Goal: Task Accomplishment & Management: Use online tool/utility

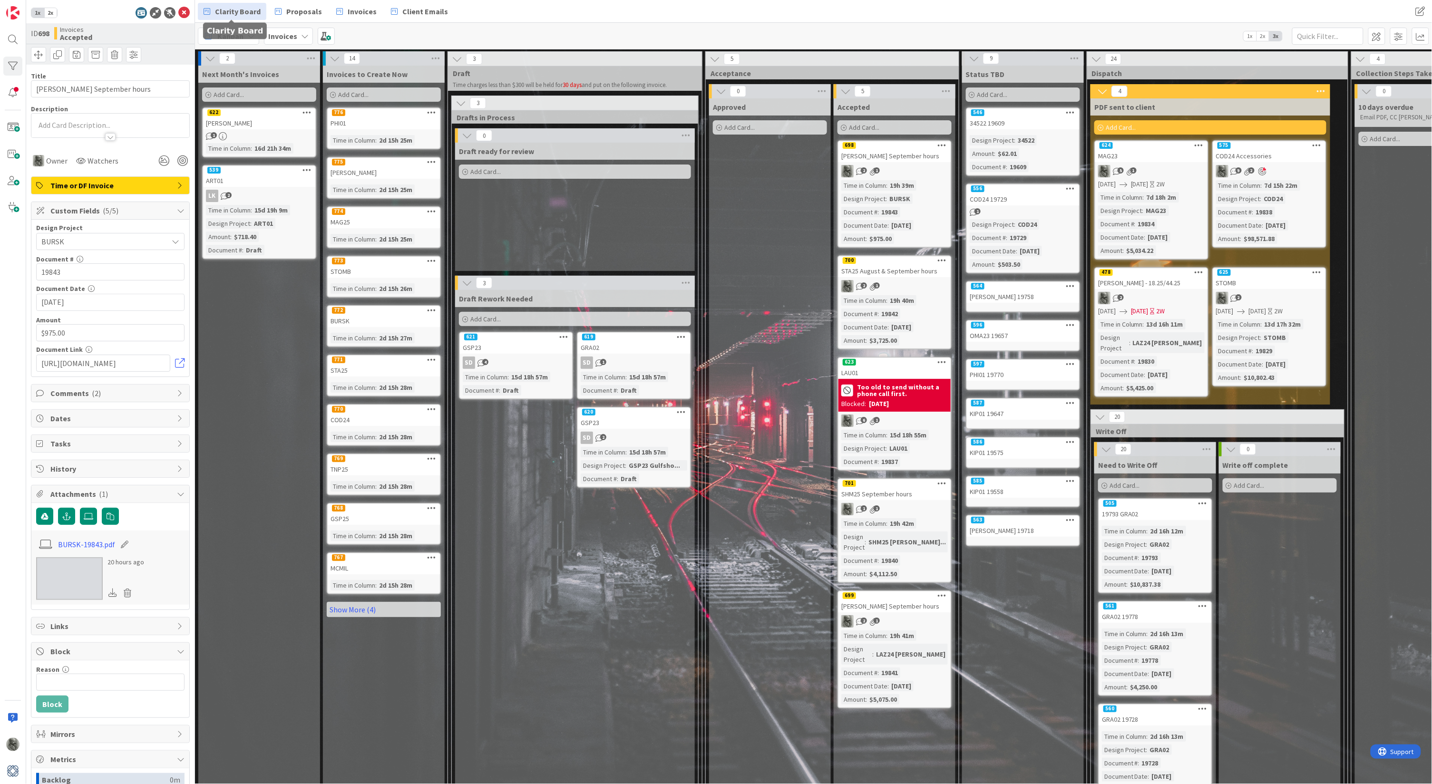
click at [239, 15] on span "Clarity Board" at bounding box center [238, 11] width 46 height 11
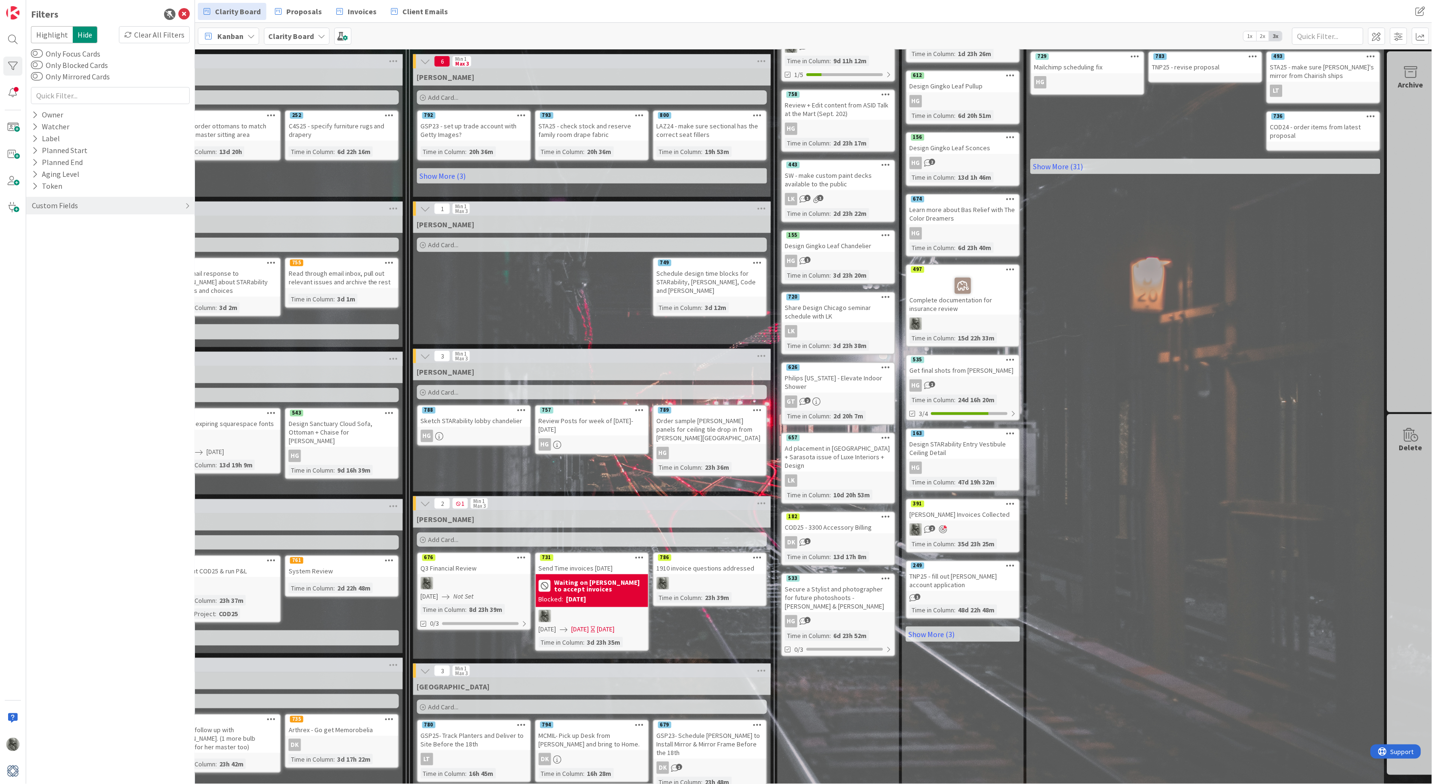
scroll to position [192, 760]
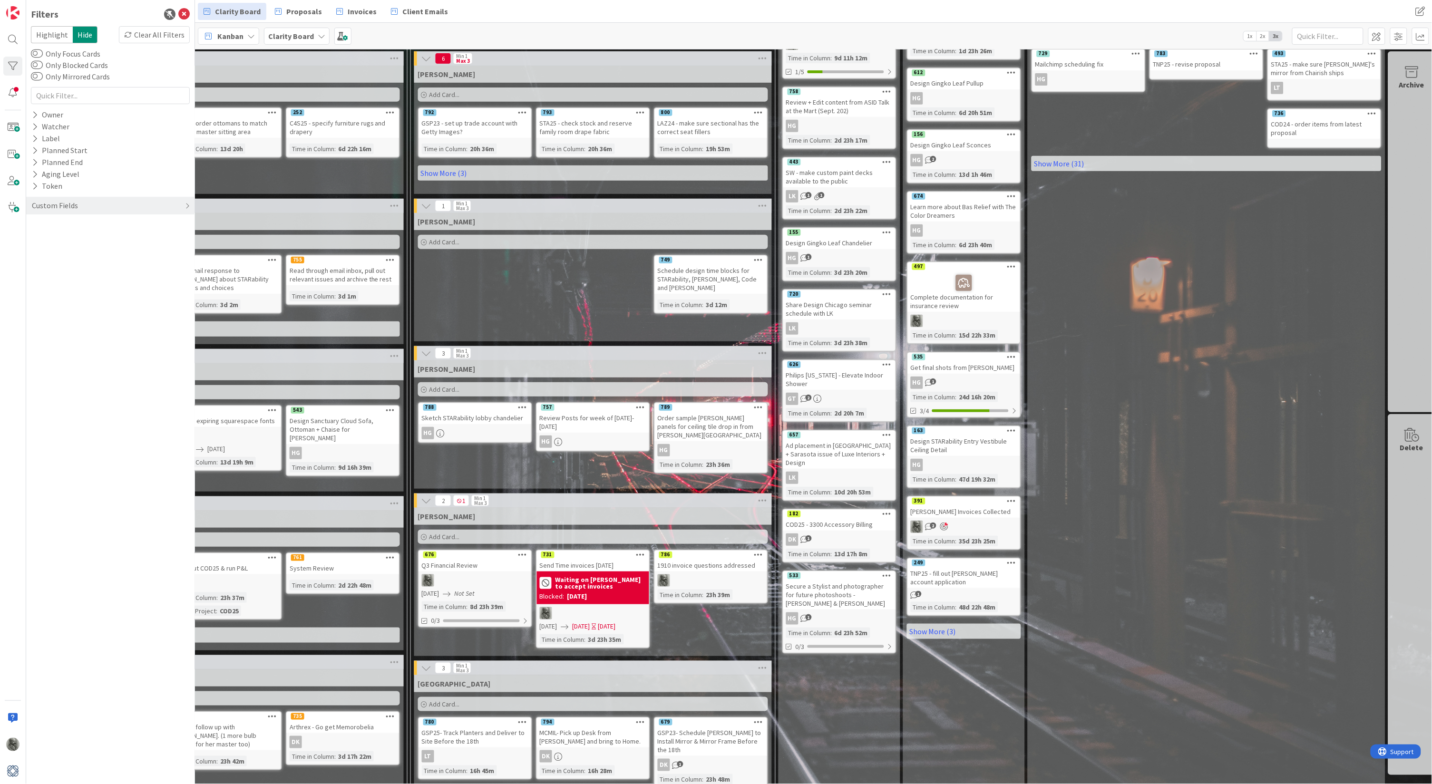
click at [483, 558] on div "676" at bounding box center [475, 555] width 112 height 9
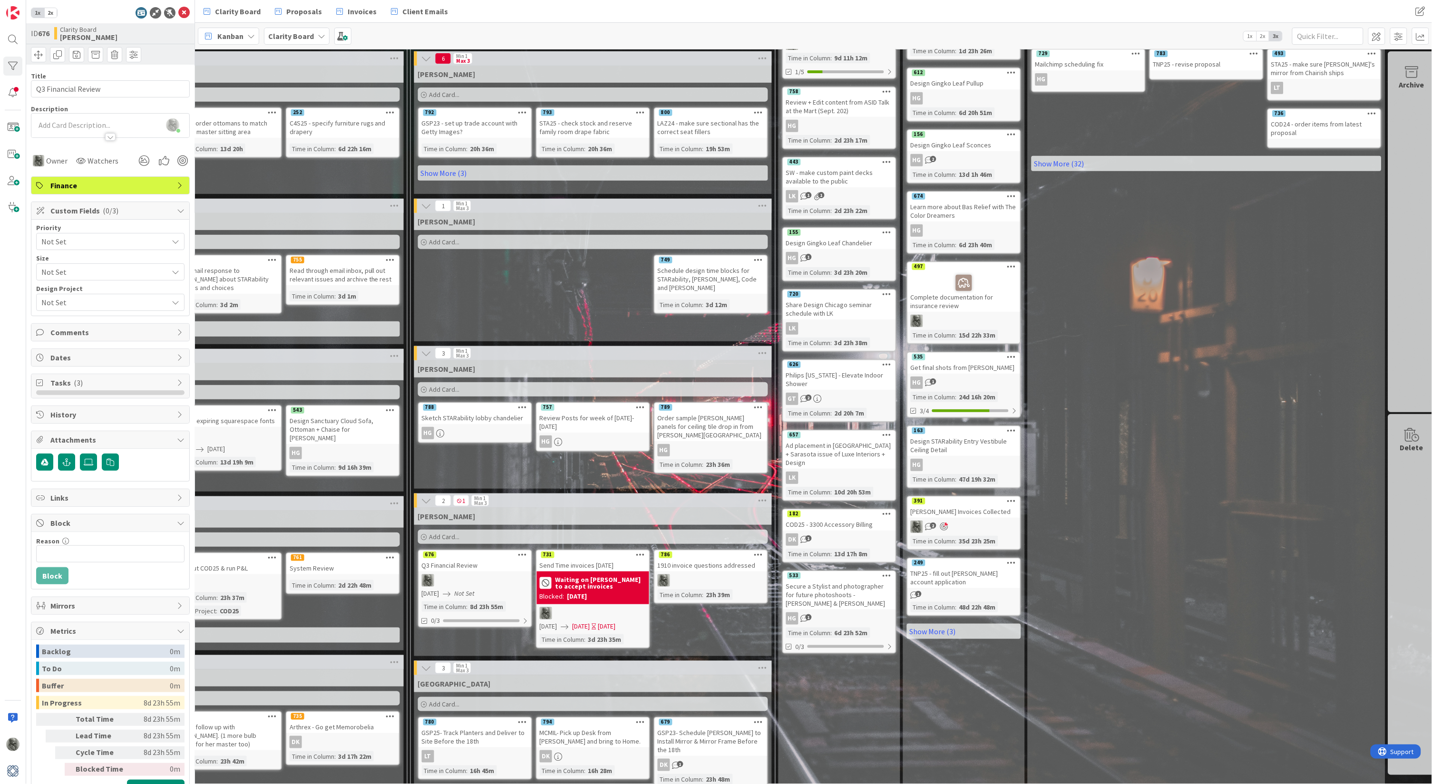
click at [114, 328] on span "Comments" at bounding box center [111, 332] width 122 height 11
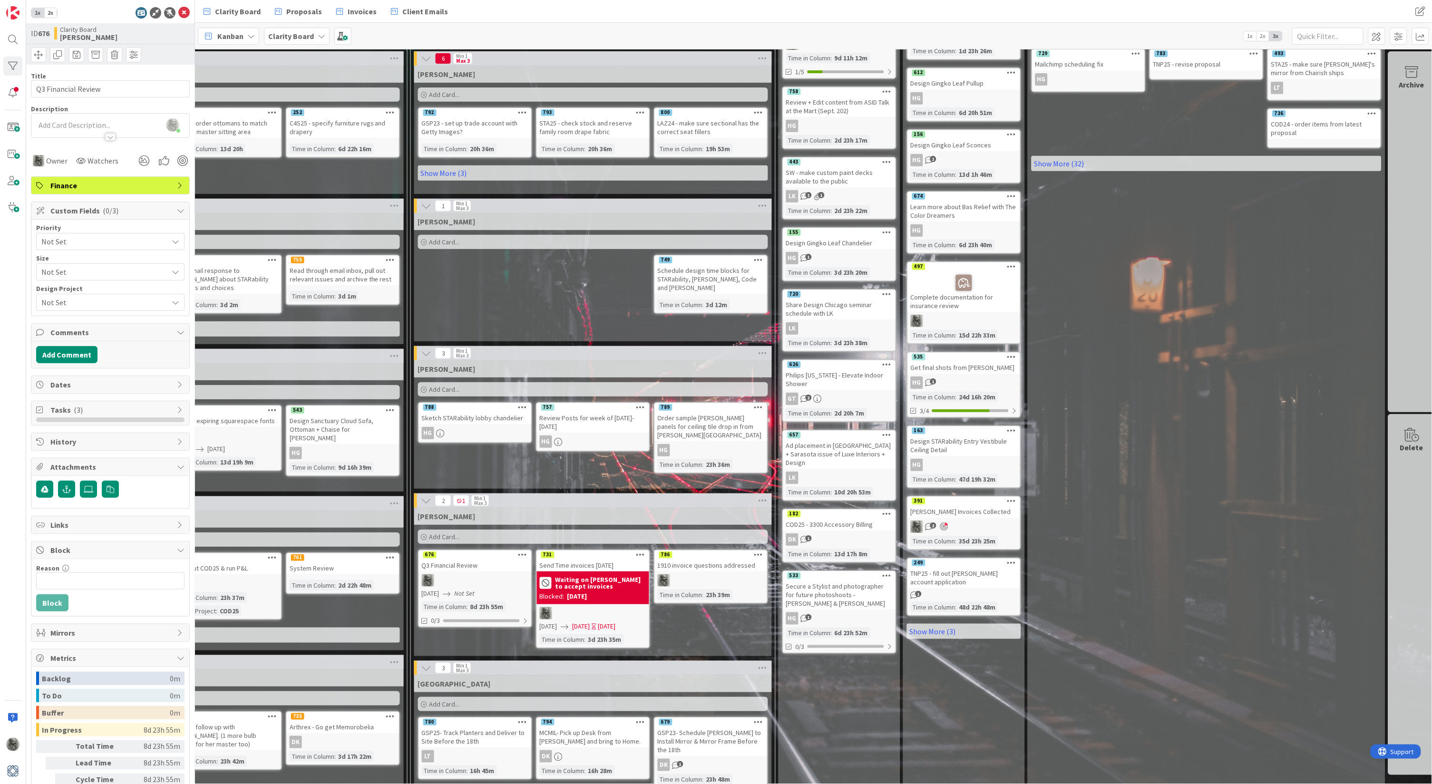
click at [114, 328] on span "Comments" at bounding box center [111, 332] width 122 height 11
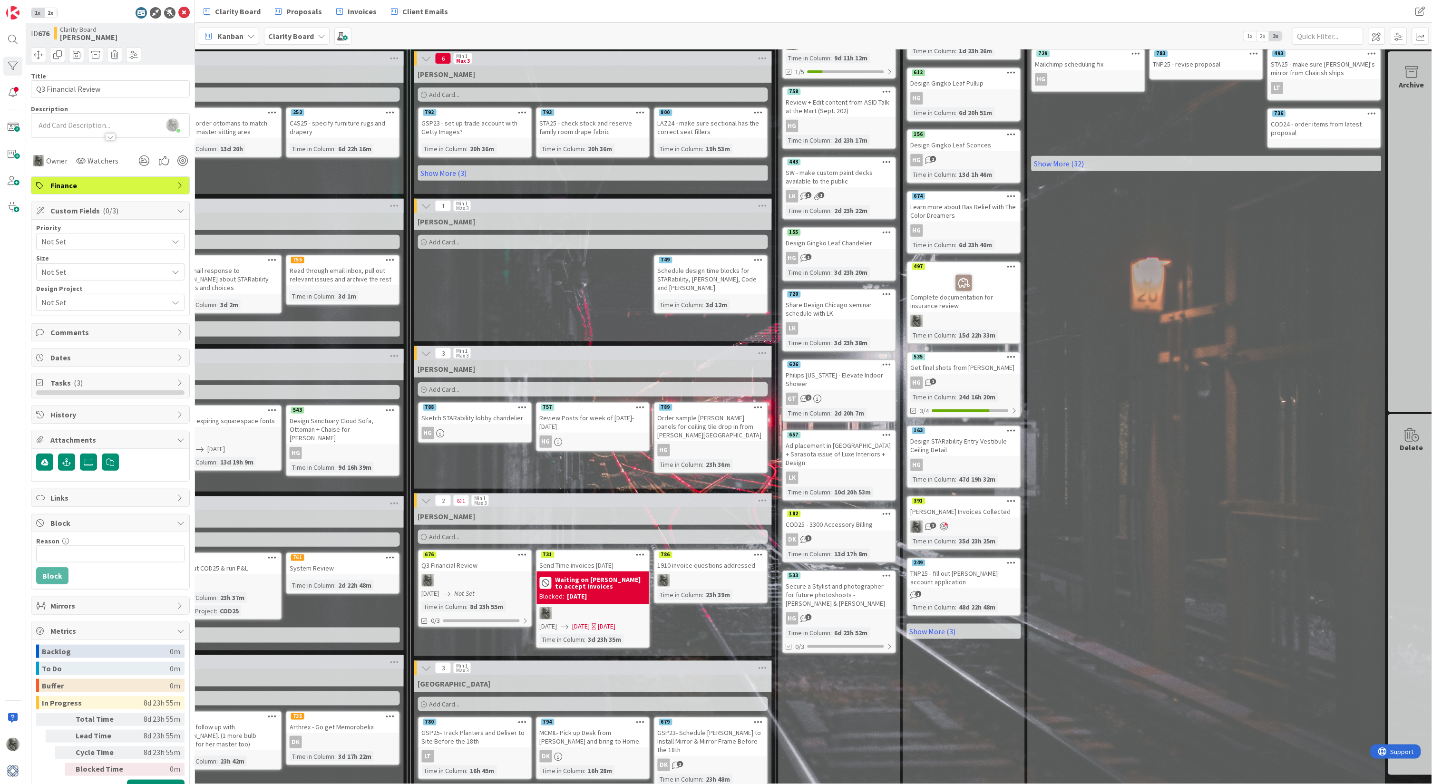
click at [99, 352] on span "Dates" at bounding box center [111, 357] width 122 height 11
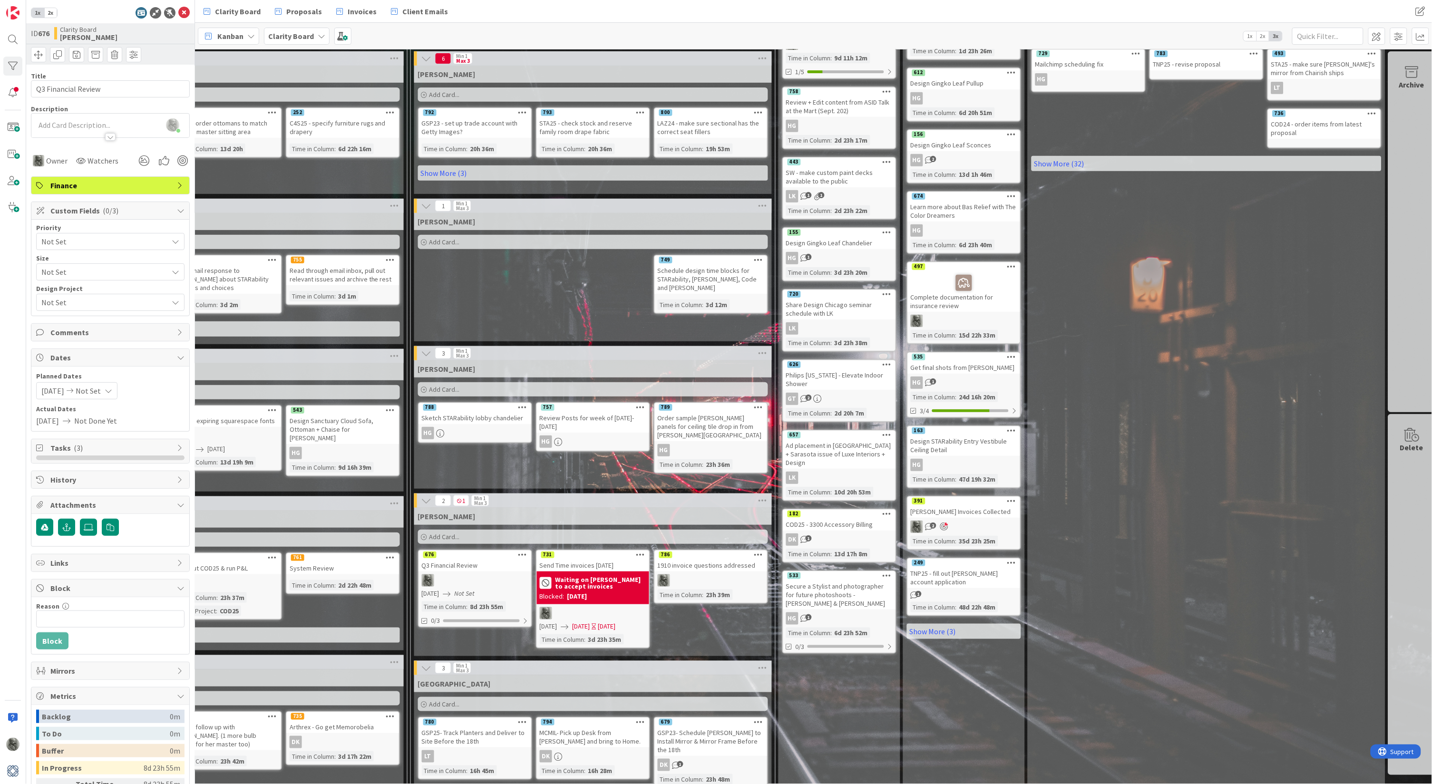
click at [99, 353] on span "Dates" at bounding box center [111, 357] width 122 height 11
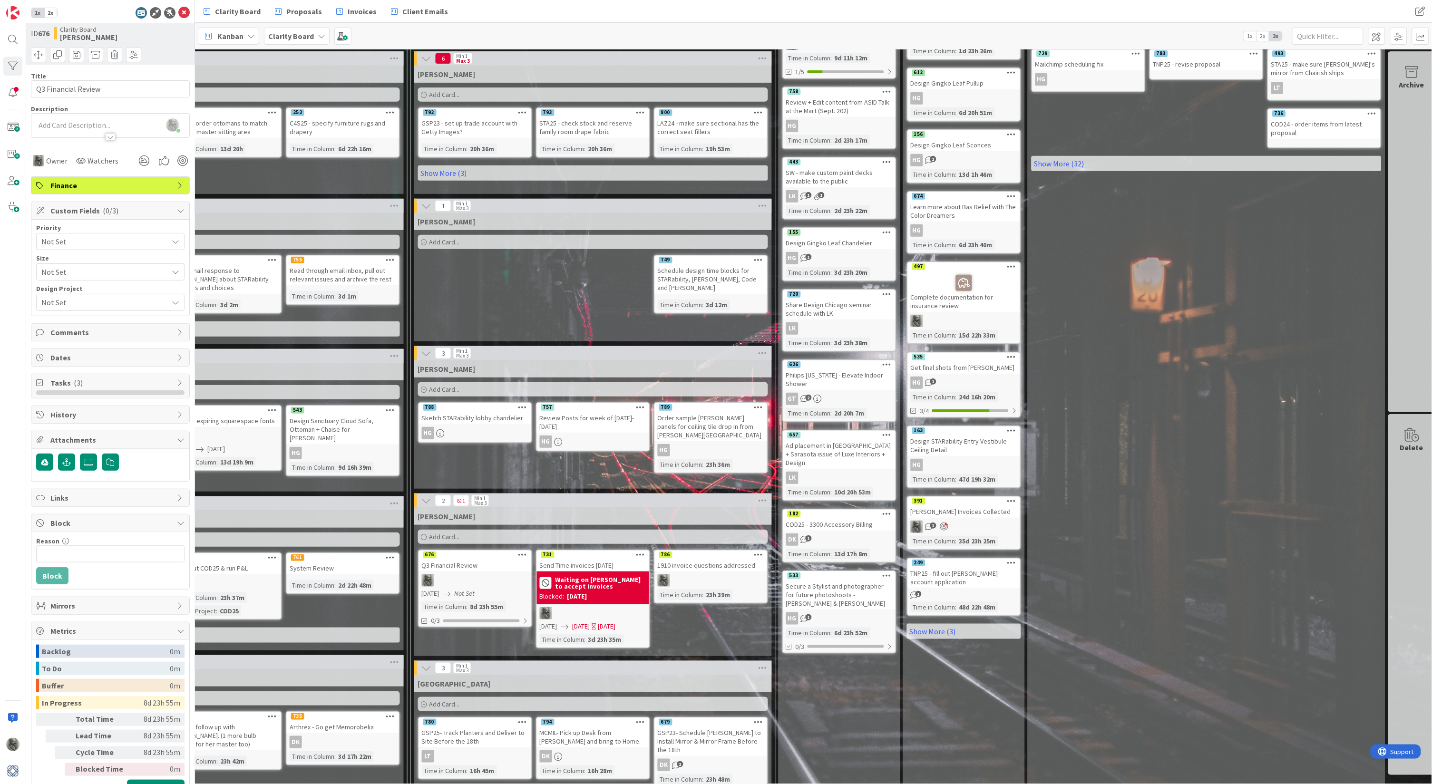
click at [91, 380] on span "Tasks ( 3 )" at bounding box center [111, 382] width 122 height 11
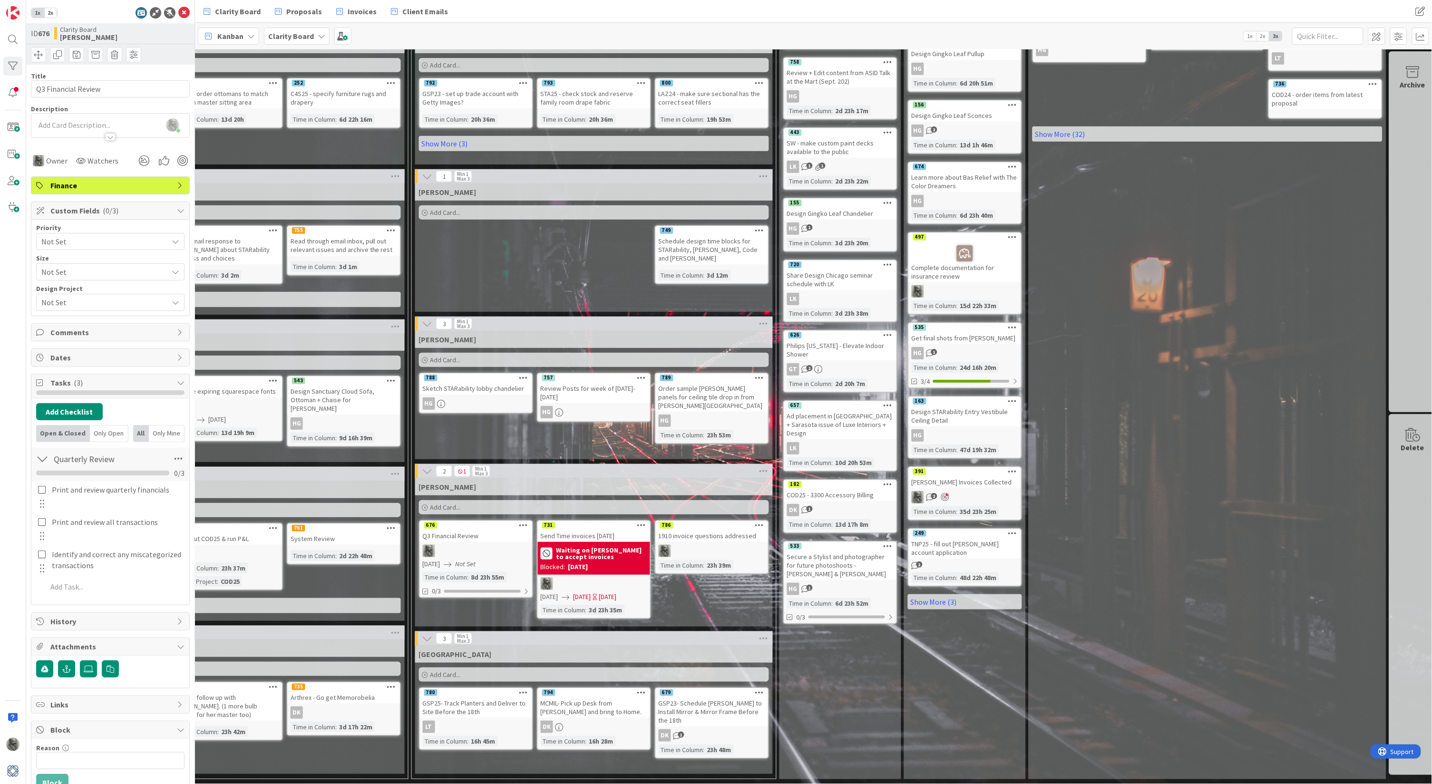
scroll to position [218, 759]
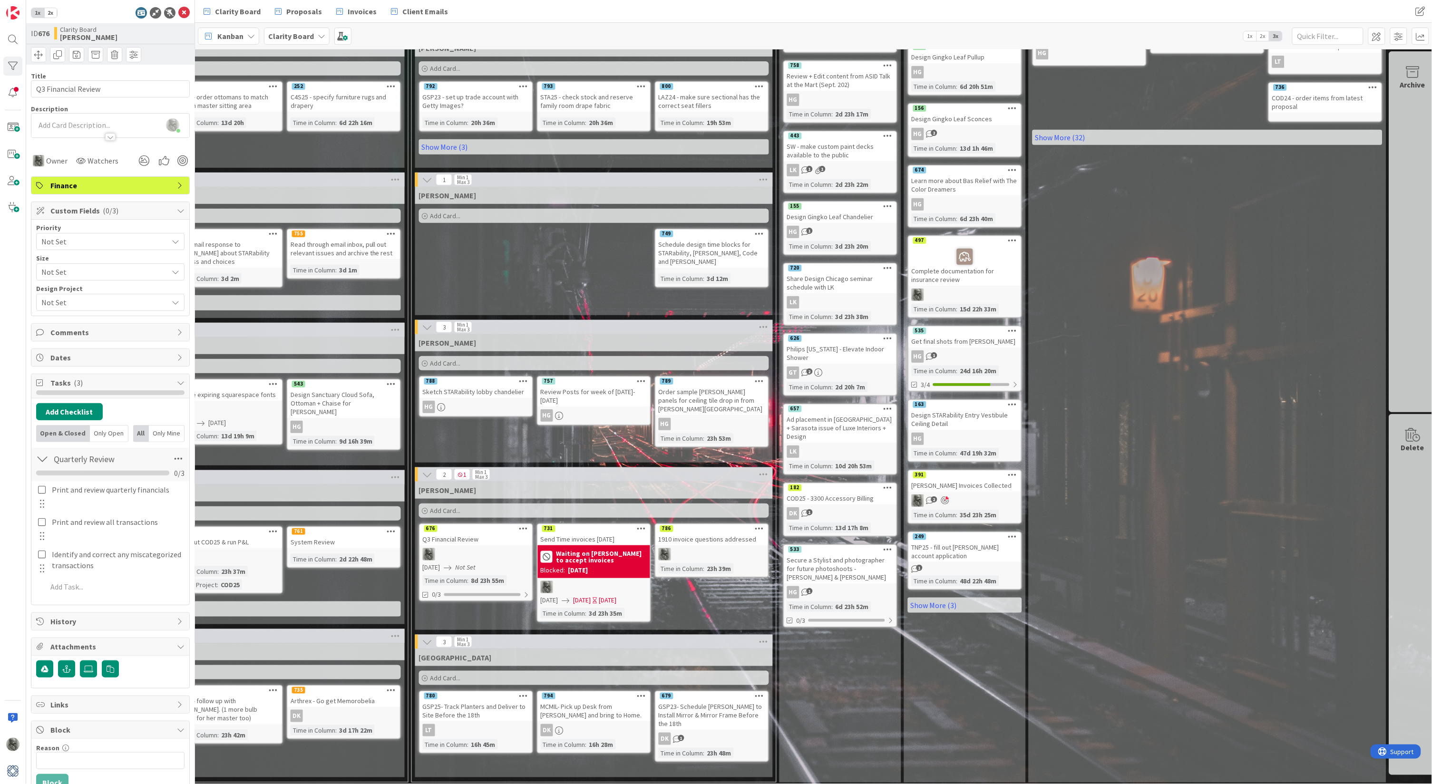
click at [606, 565] on div "Blocked: 2025/10/07" at bounding box center [594, 570] width 107 height 10
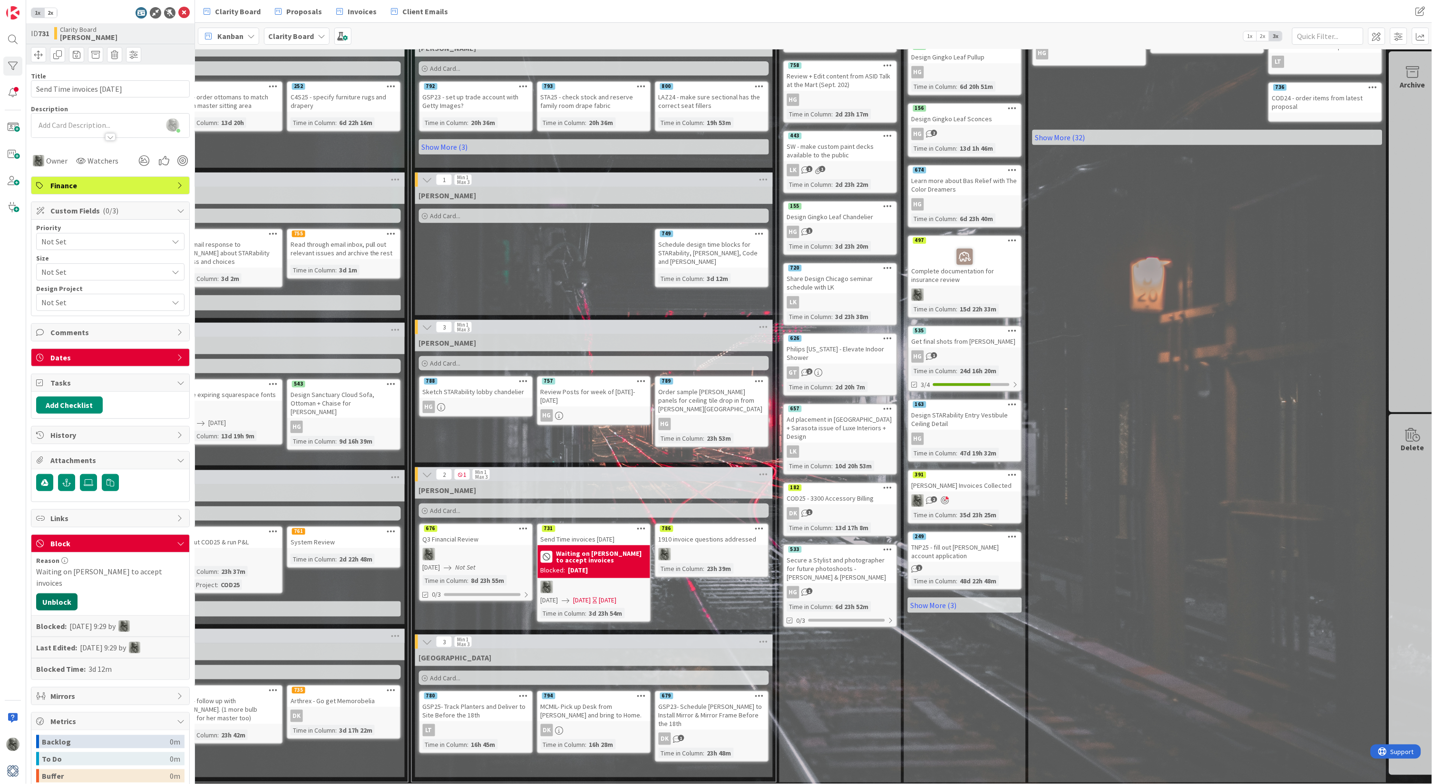
click at [59, 594] on button "Unblock" at bounding box center [56, 602] width 41 height 17
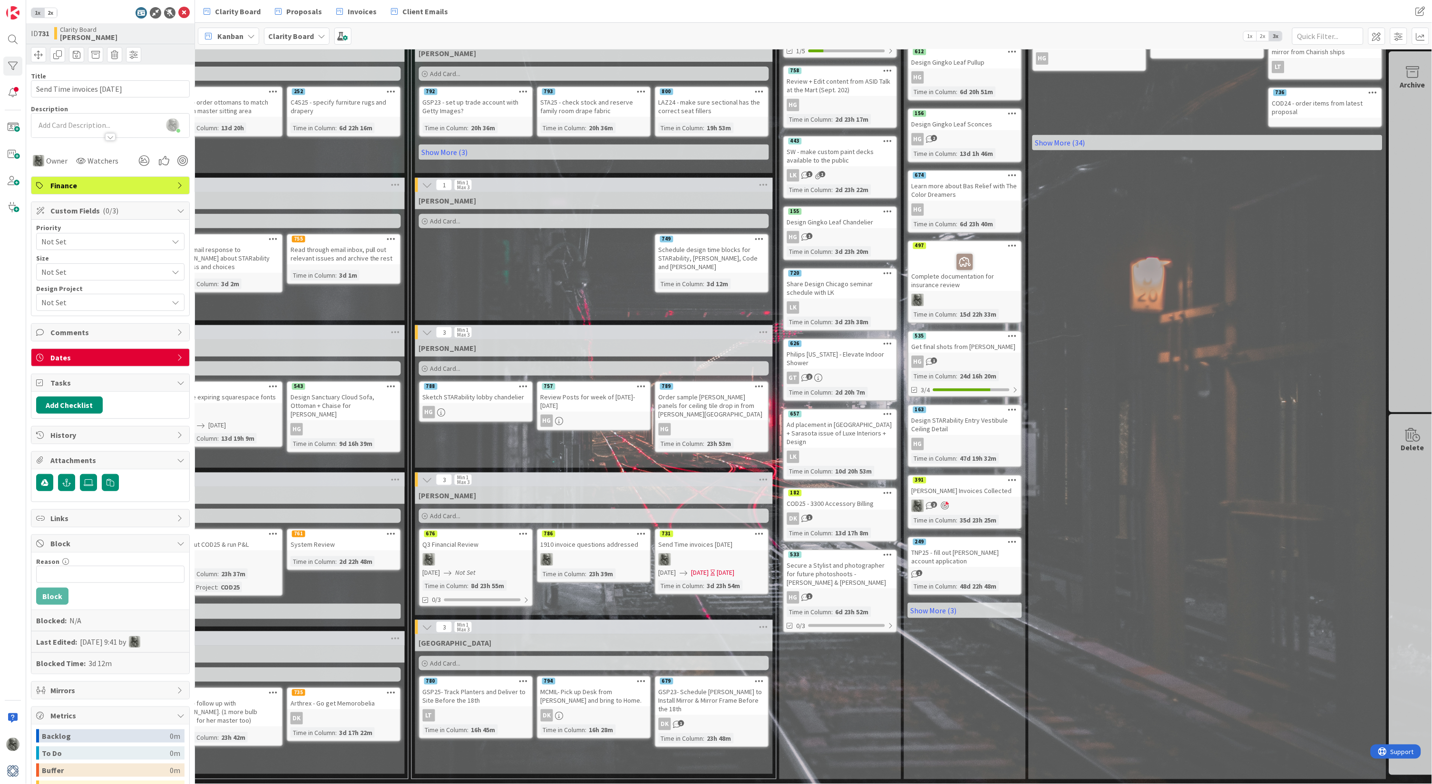
click at [589, 531] on div "786" at bounding box center [594, 534] width 112 height 9
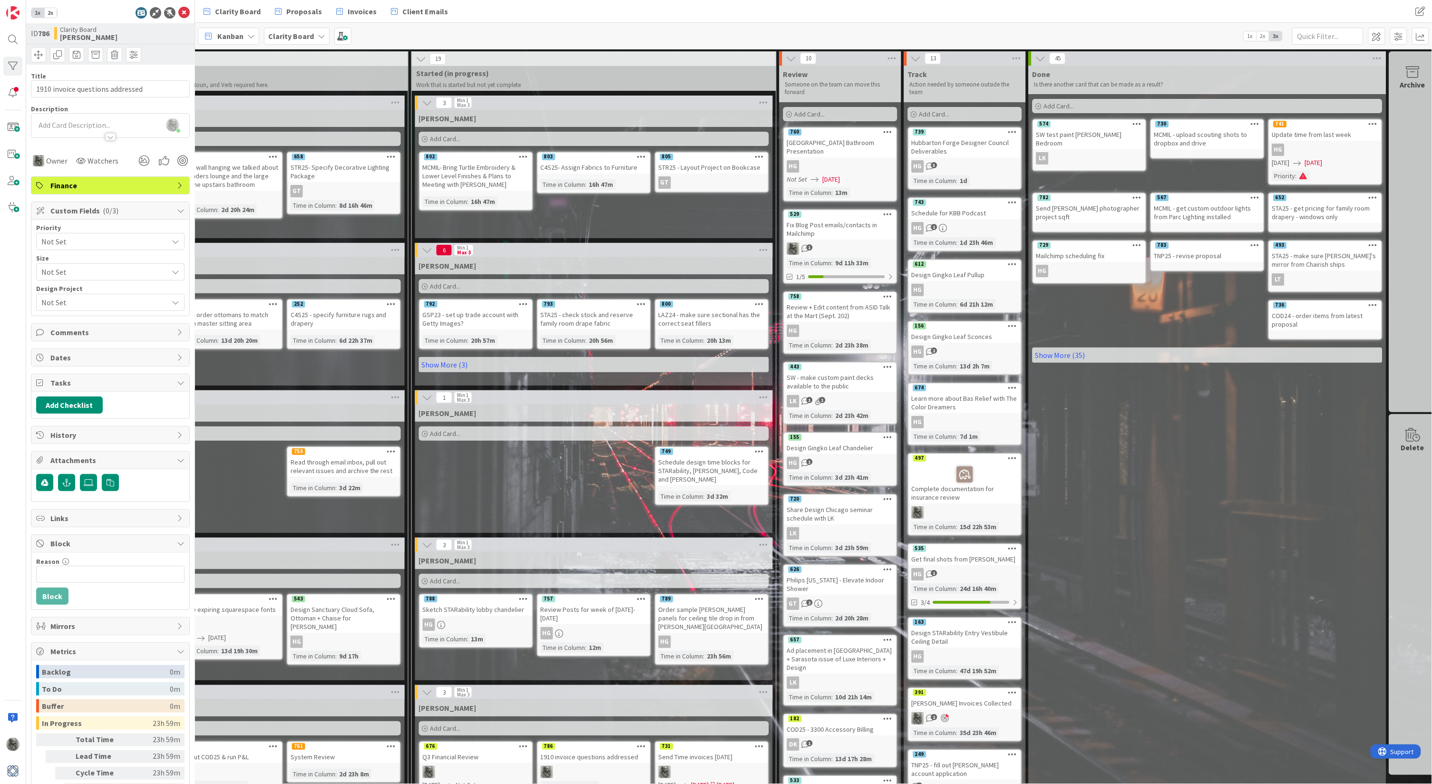
scroll to position [0, 759]
click at [835, 574] on div "Philips Vermont - Elevate Indoor Shower" at bounding box center [840, 584] width 112 height 21
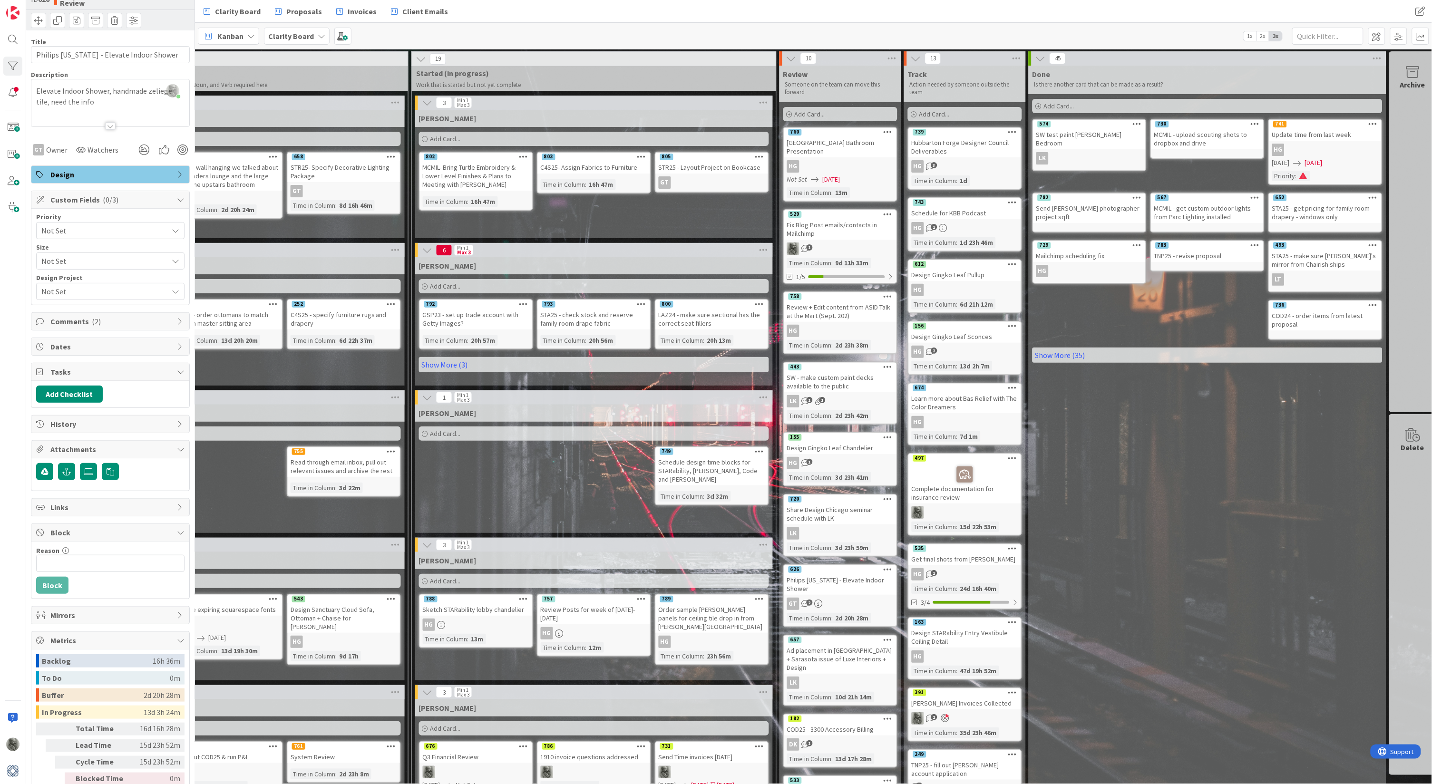
scroll to position [34, 0]
click at [92, 317] on span "( 2 )" at bounding box center [96, 322] width 9 height 10
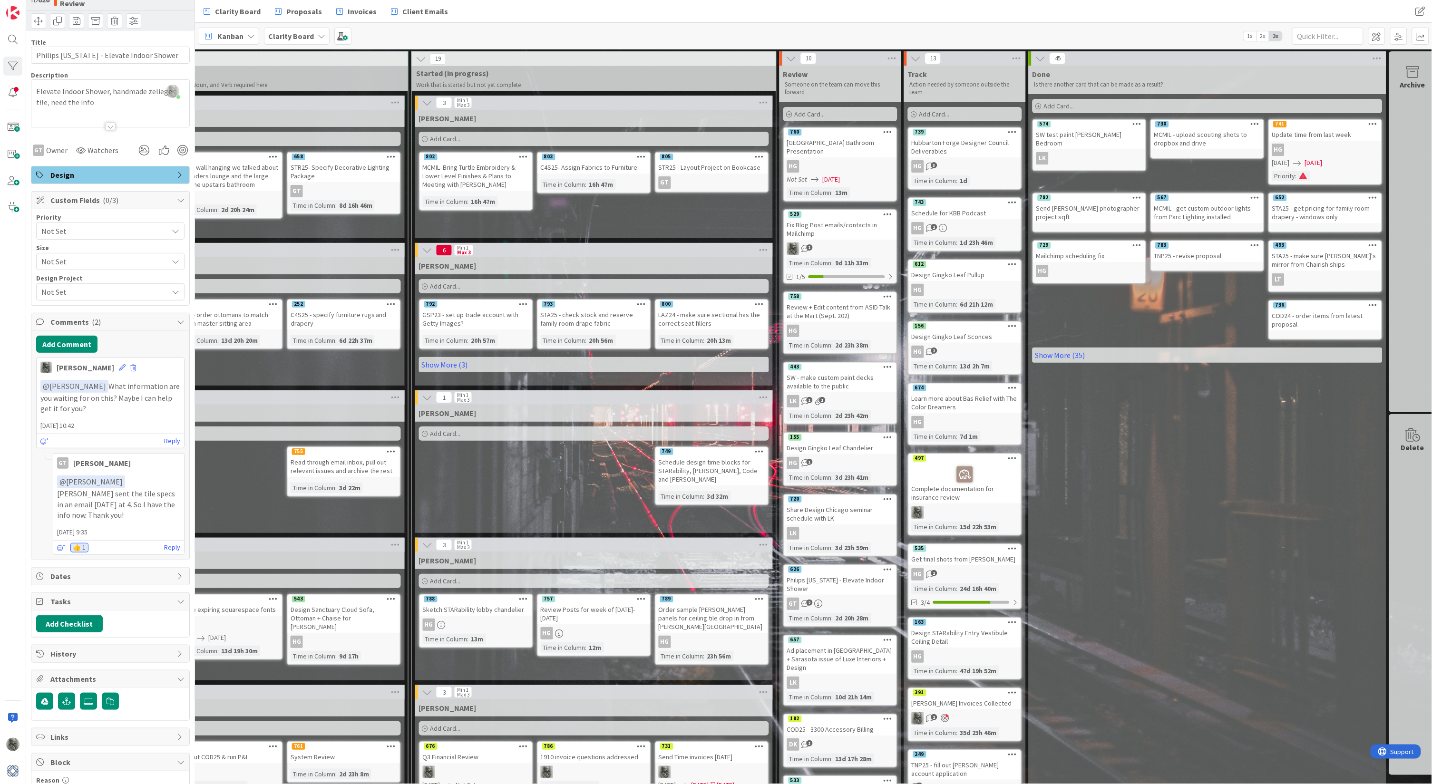
click at [846, 145] on div "Gulfshore Playhouse Bathroom Presentation" at bounding box center [840, 146] width 112 height 21
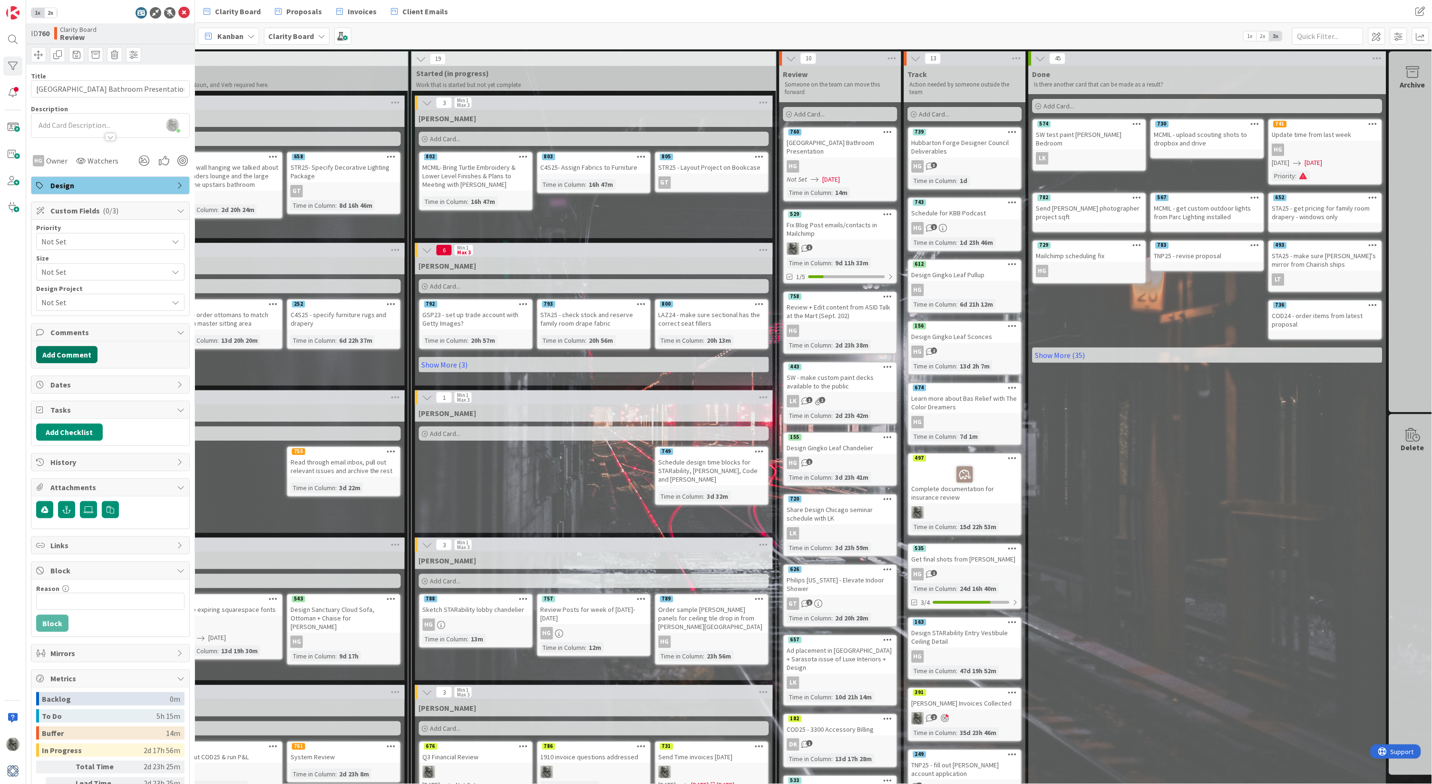
click at [70, 353] on button "Add Comment" at bounding box center [66, 354] width 61 height 17
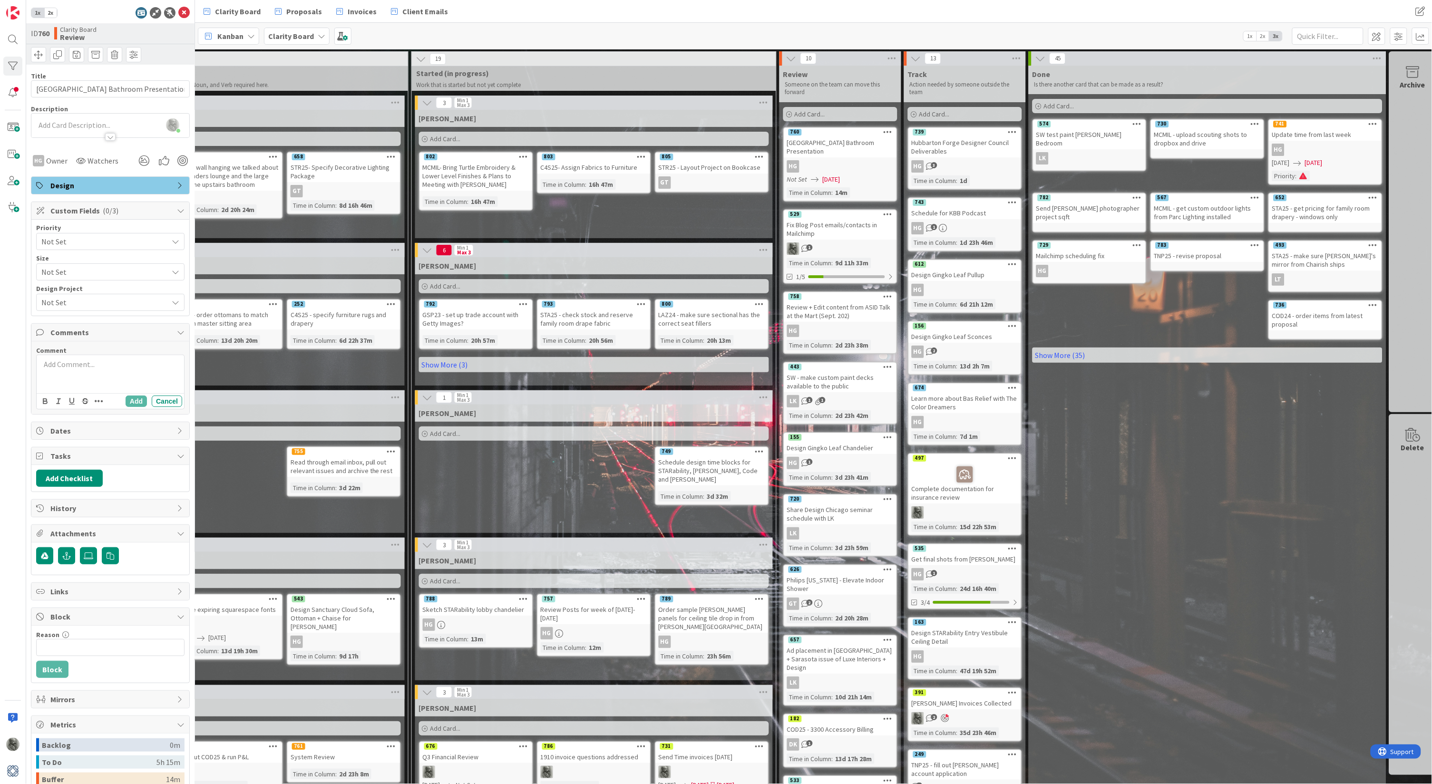
click at [888, 211] on icon at bounding box center [888, 214] width 9 height 7
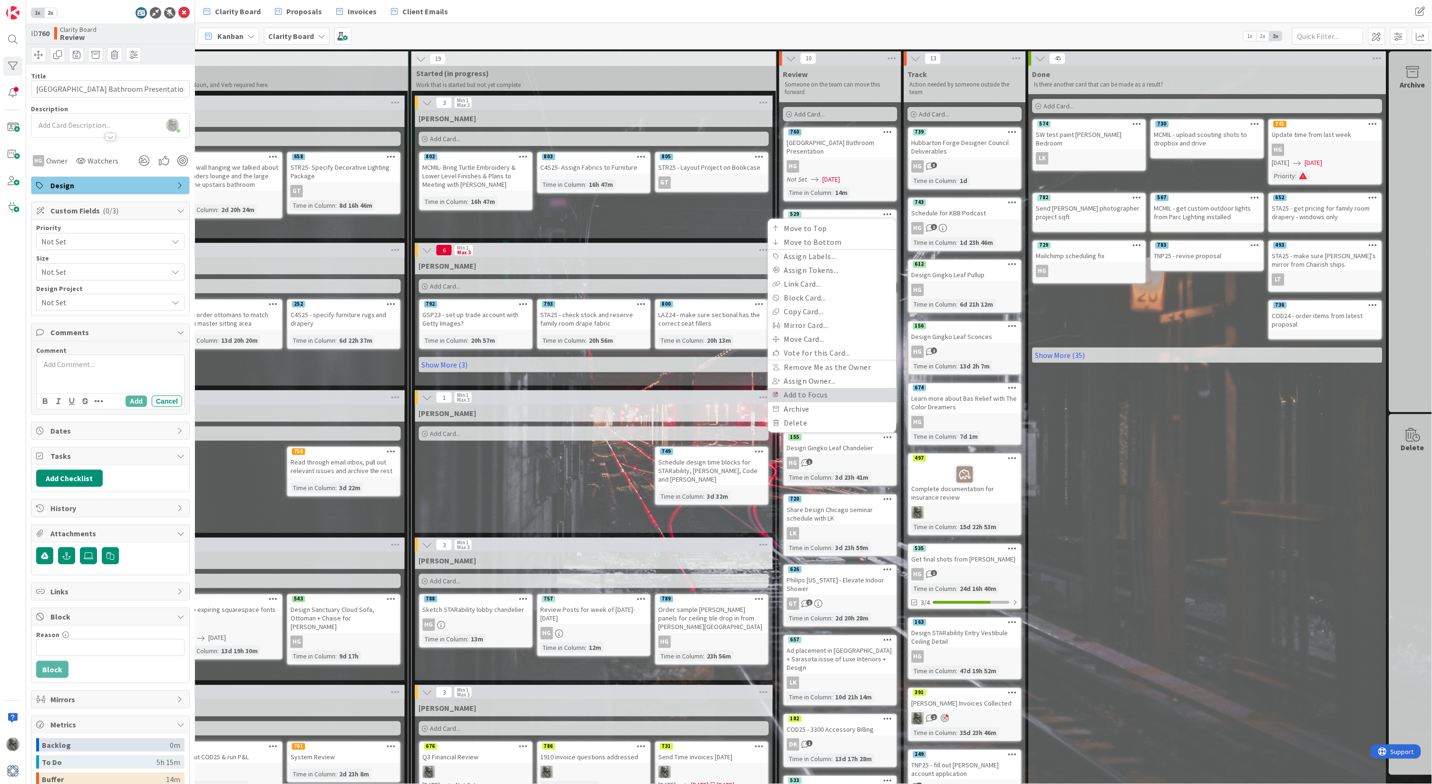
click at [813, 389] on link "Add to Focus" at bounding box center [832, 395] width 128 height 14
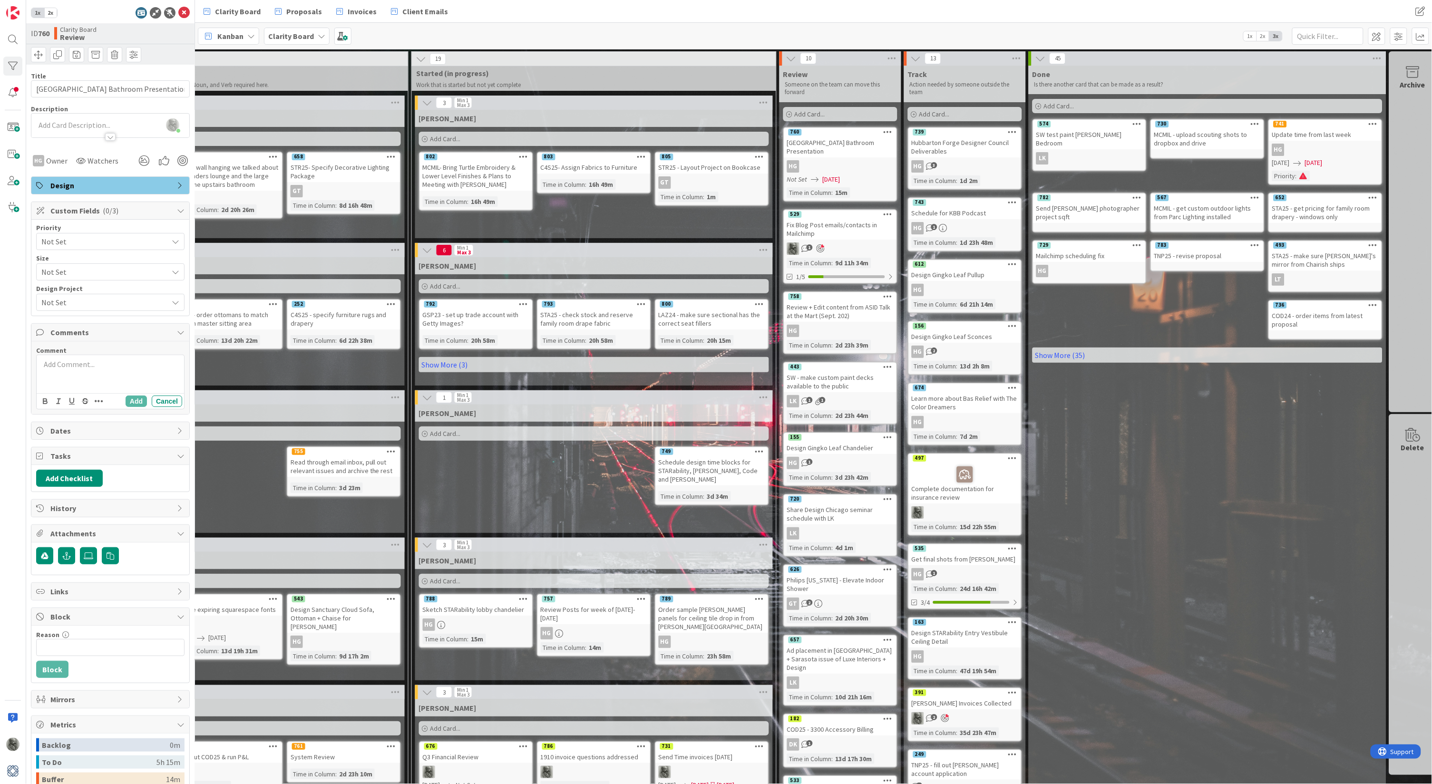
click at [846, 442] on div "Design Gingko Leaf Chandelier" at bounding box center [840, 448] width 112 height 12
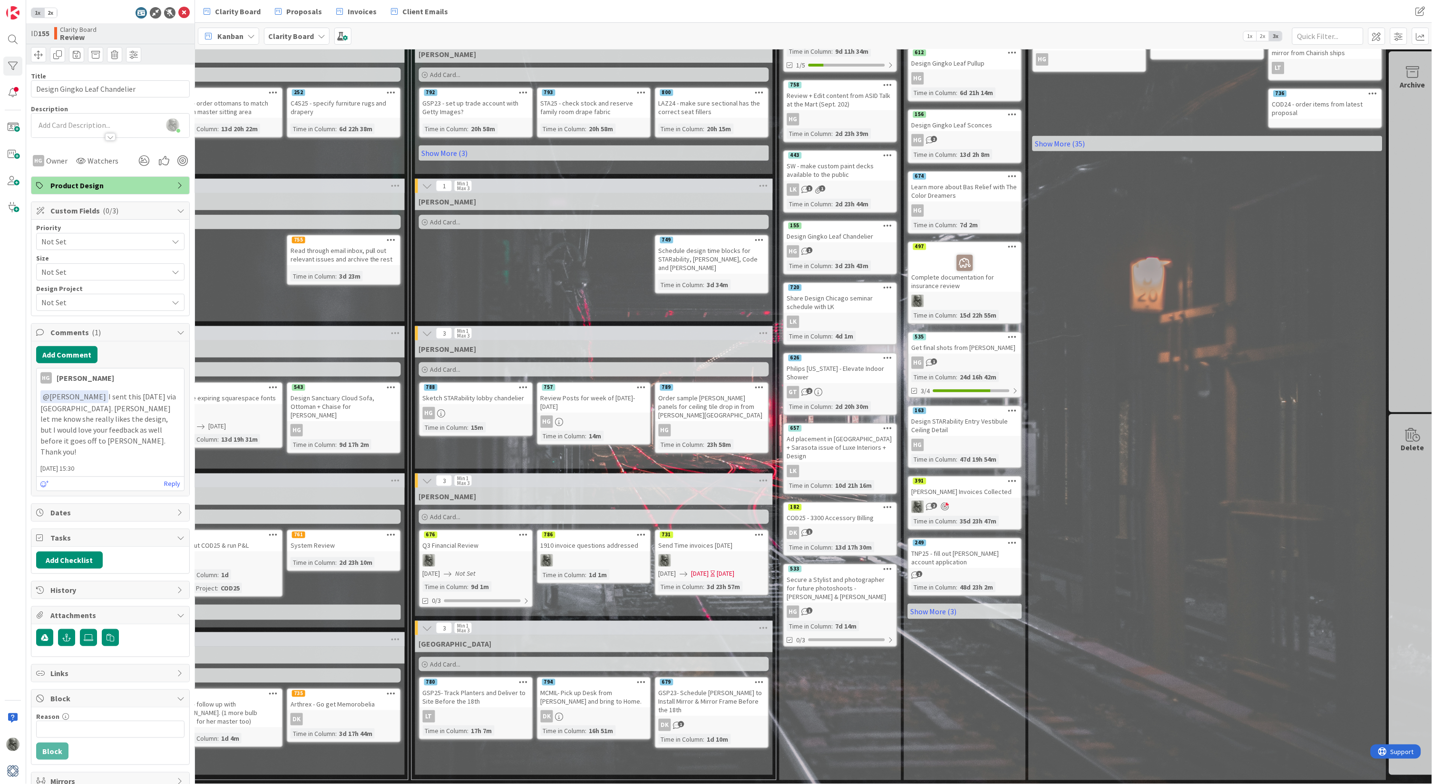
scroll to position [211, 759]
click at [943, 605] on link "Show More (3)" at bounding box center [965, 612] width 114 height 15
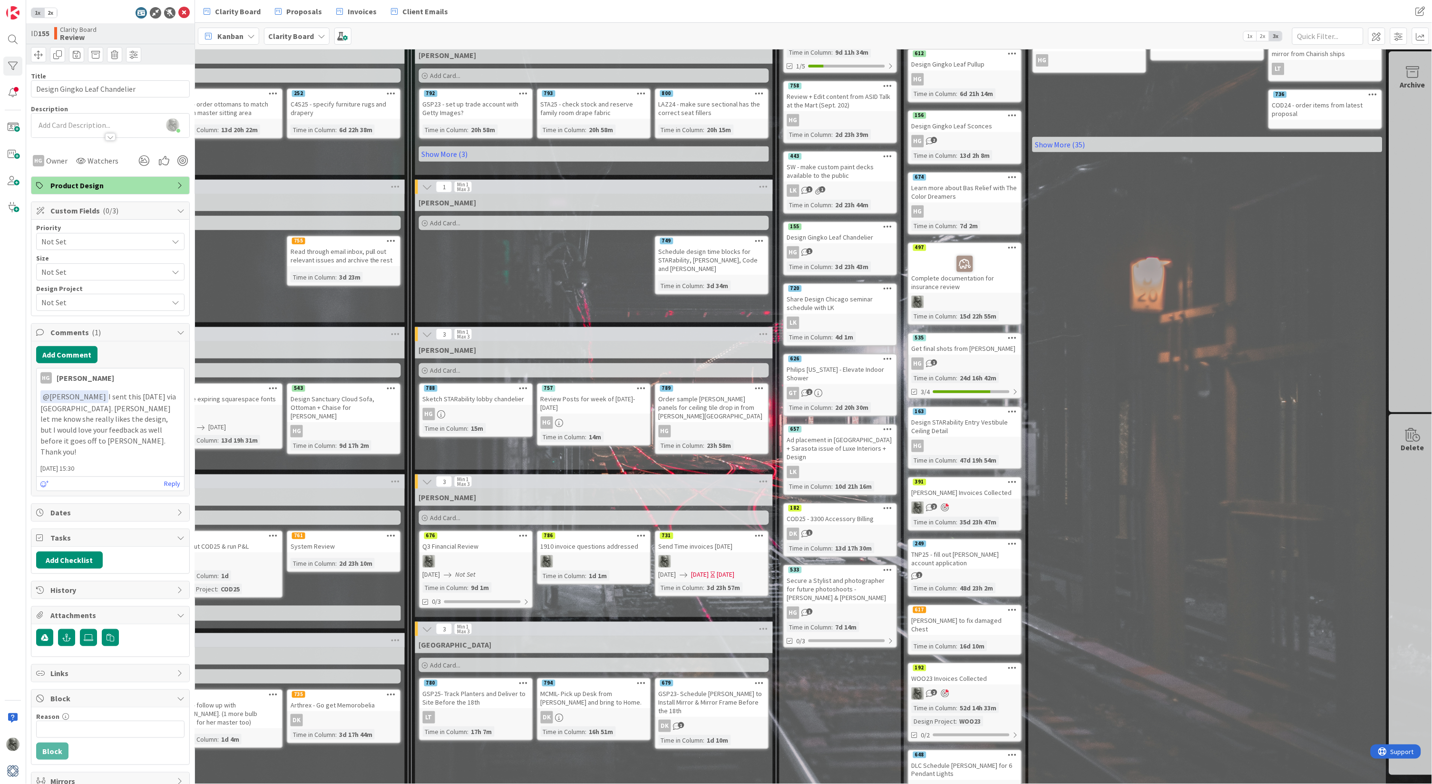
click at [962, 540] on div "249" at bounding box center [965, 544] width 112 height 9
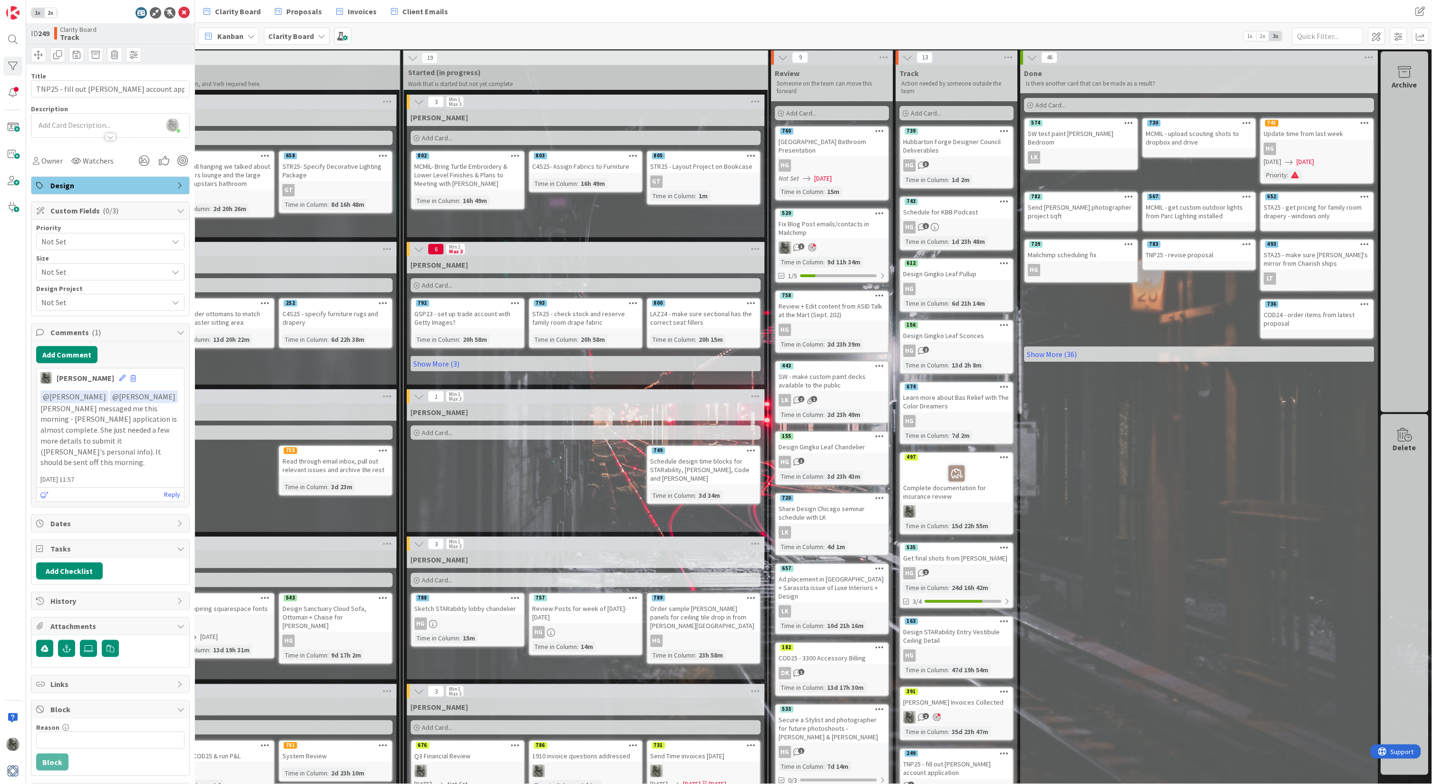
scroll to position [1, 768]
click at [1248, 36] on span "1x" at bounding box center [1250, 36] width 13 height 10
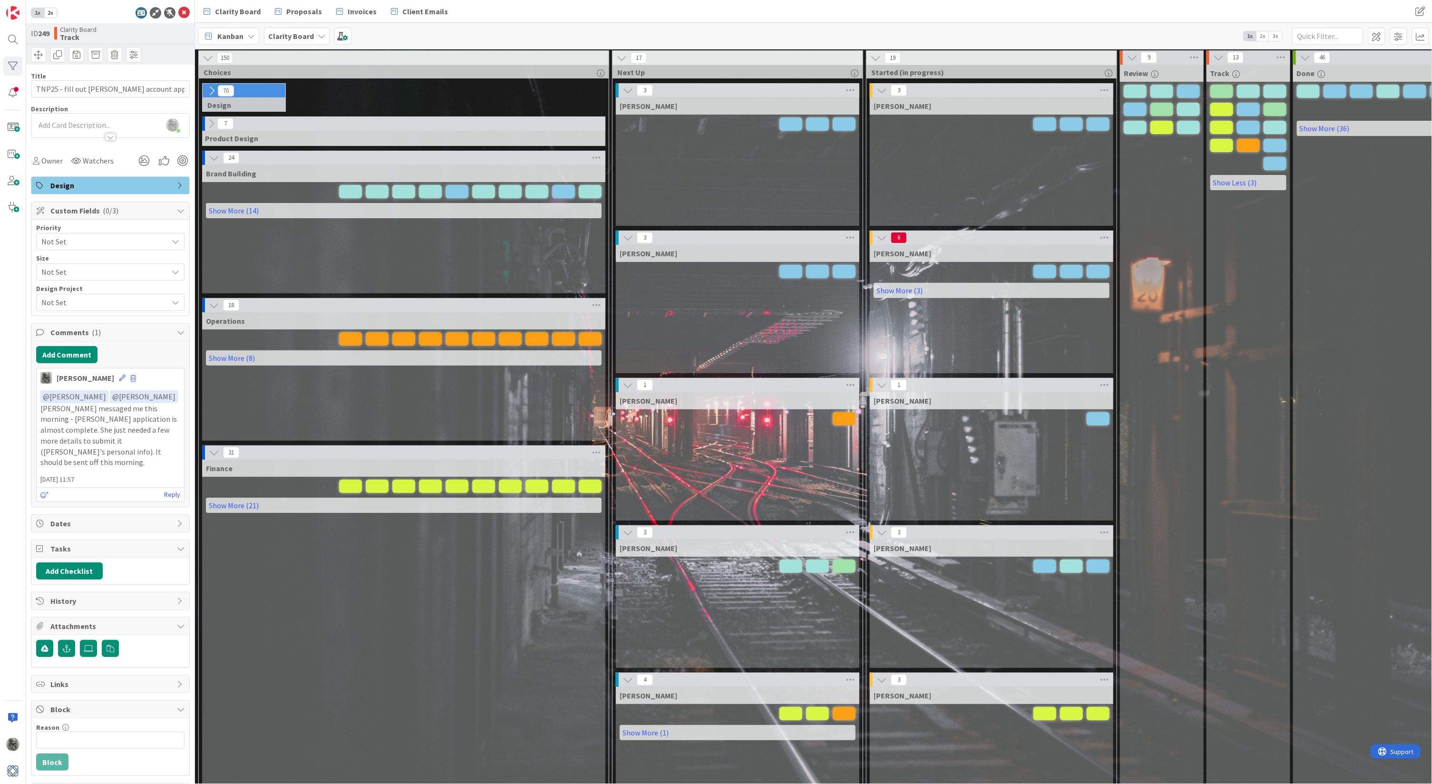
scroll to position [1, 0]
click at [212, 87] on icon at bounding box center [211, 91] width 10 height 10
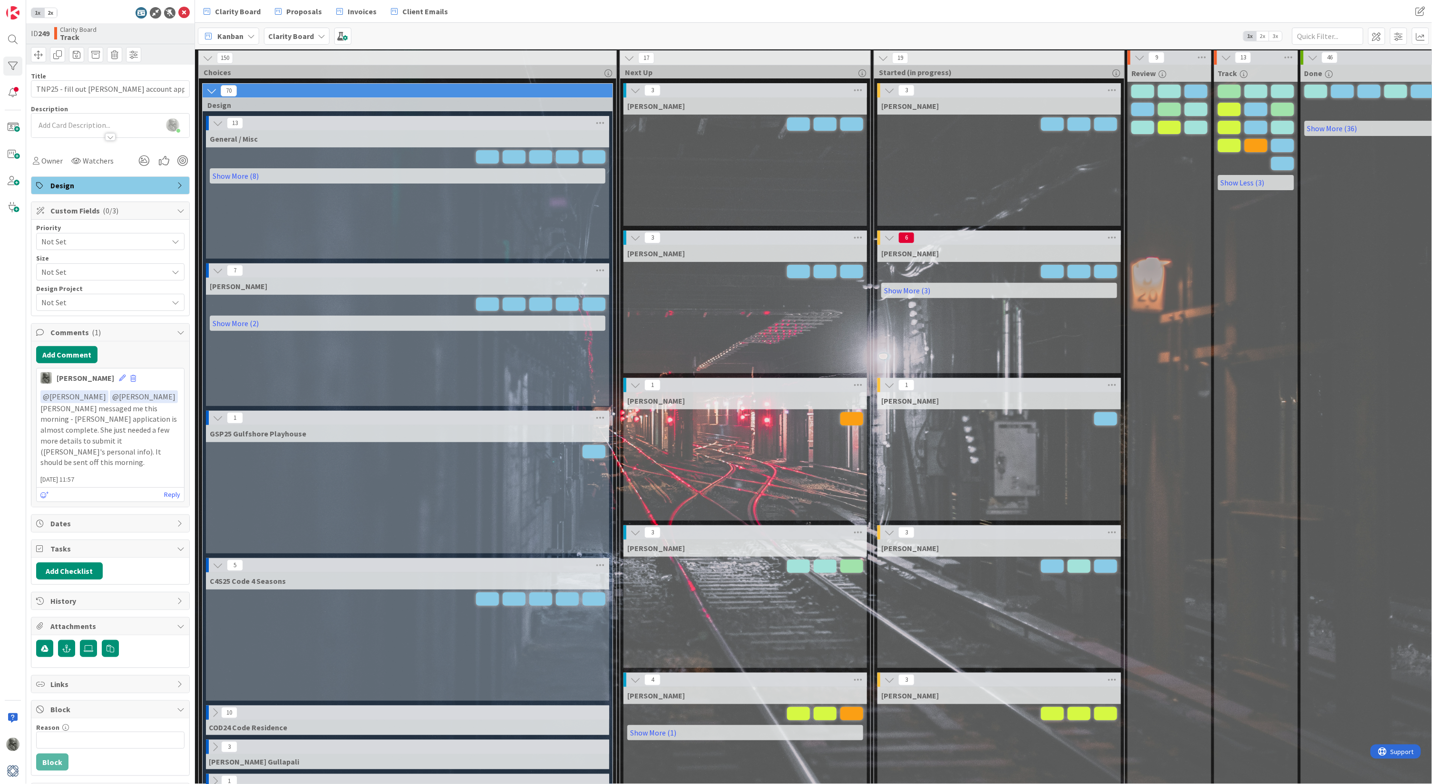
click at [212, 87] on icon at bounding box center [211, 91] width 10 height 10
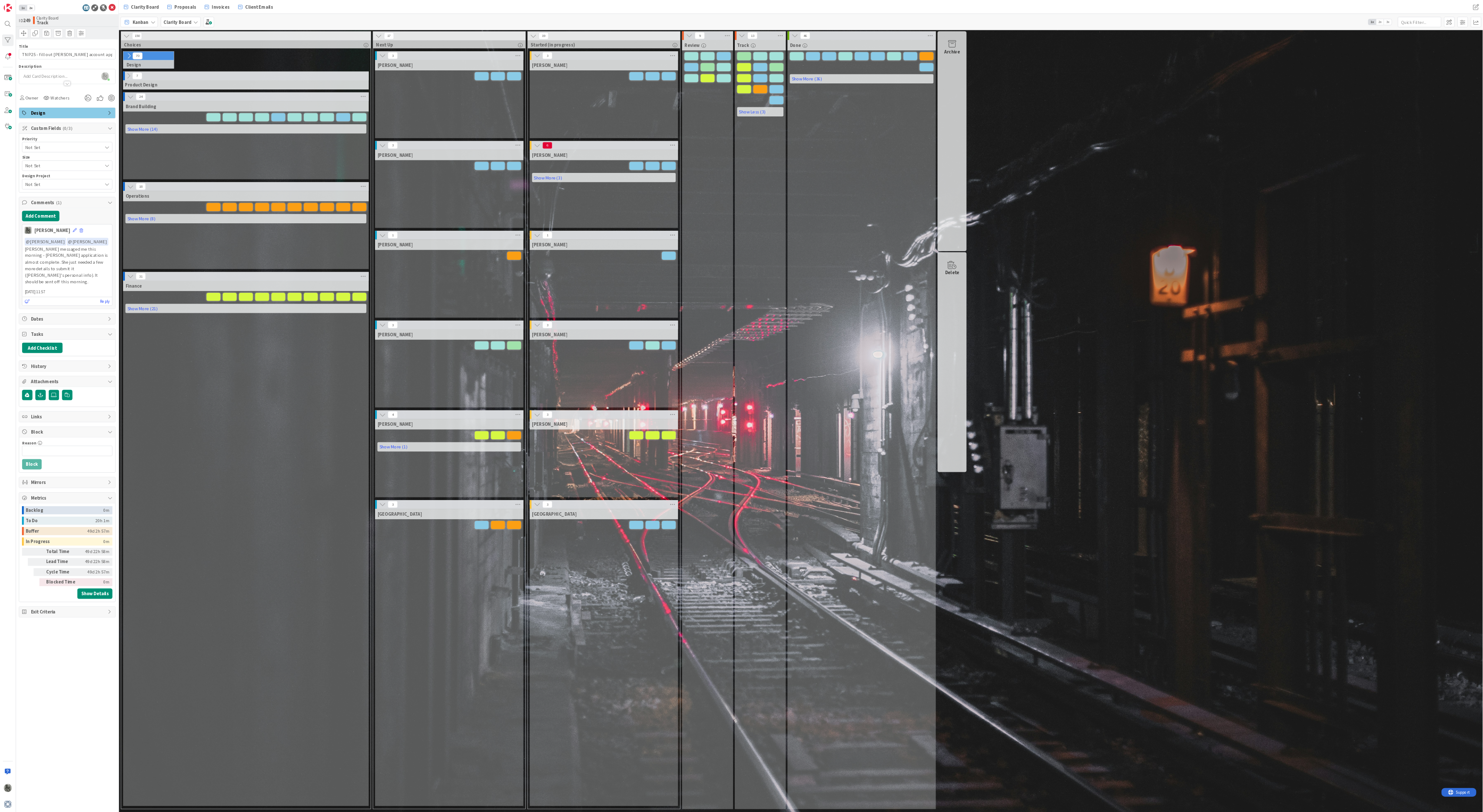
scroll to position [0, 0]
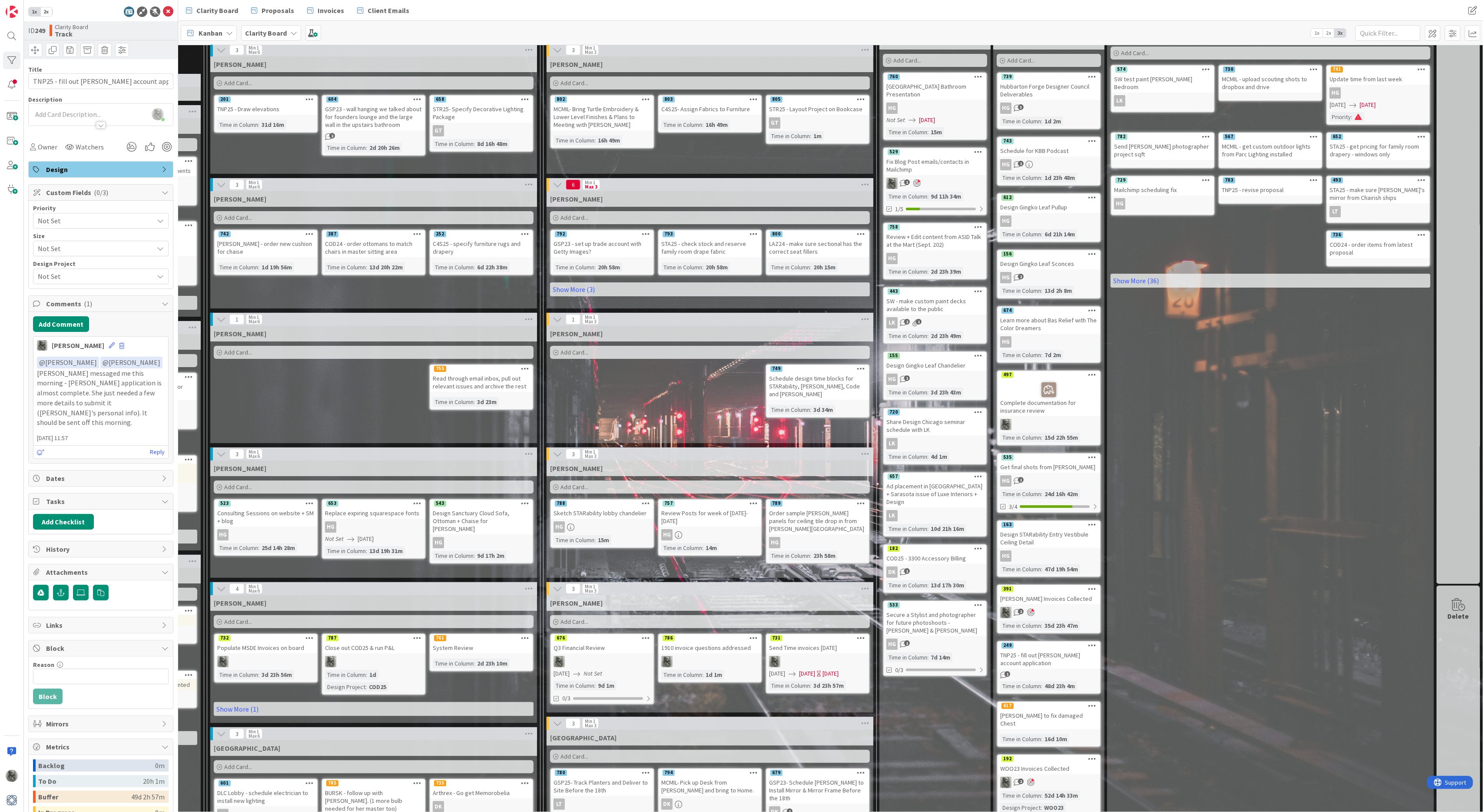
scroll to position [45, 527]
click at [567, 622] on span "Add Card..." at bounding box center [575, 621] width 27 height 8
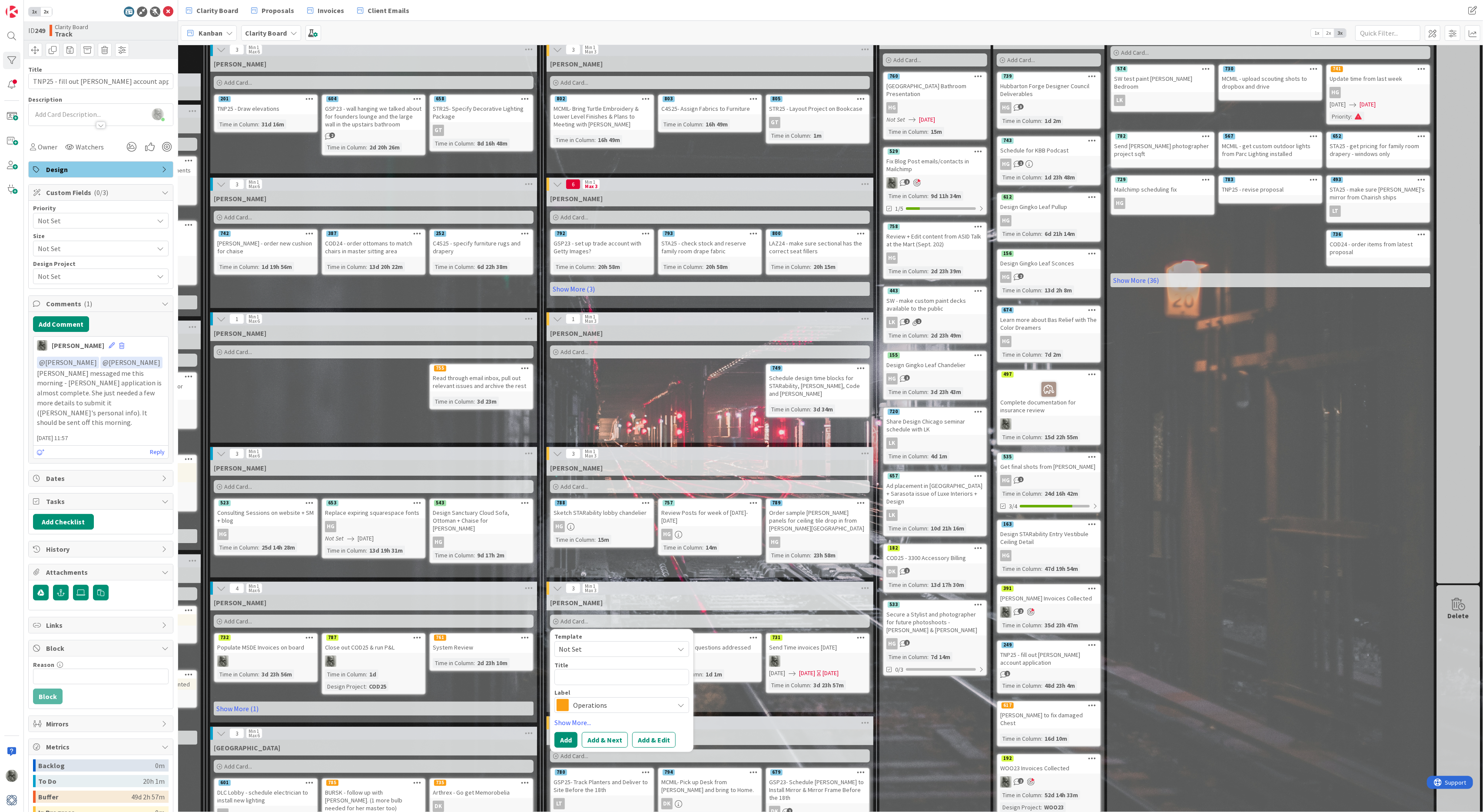
type textarea "x"
type textarea "S"
type textarea "x"
type textarea "Sc"
type textarea "x"
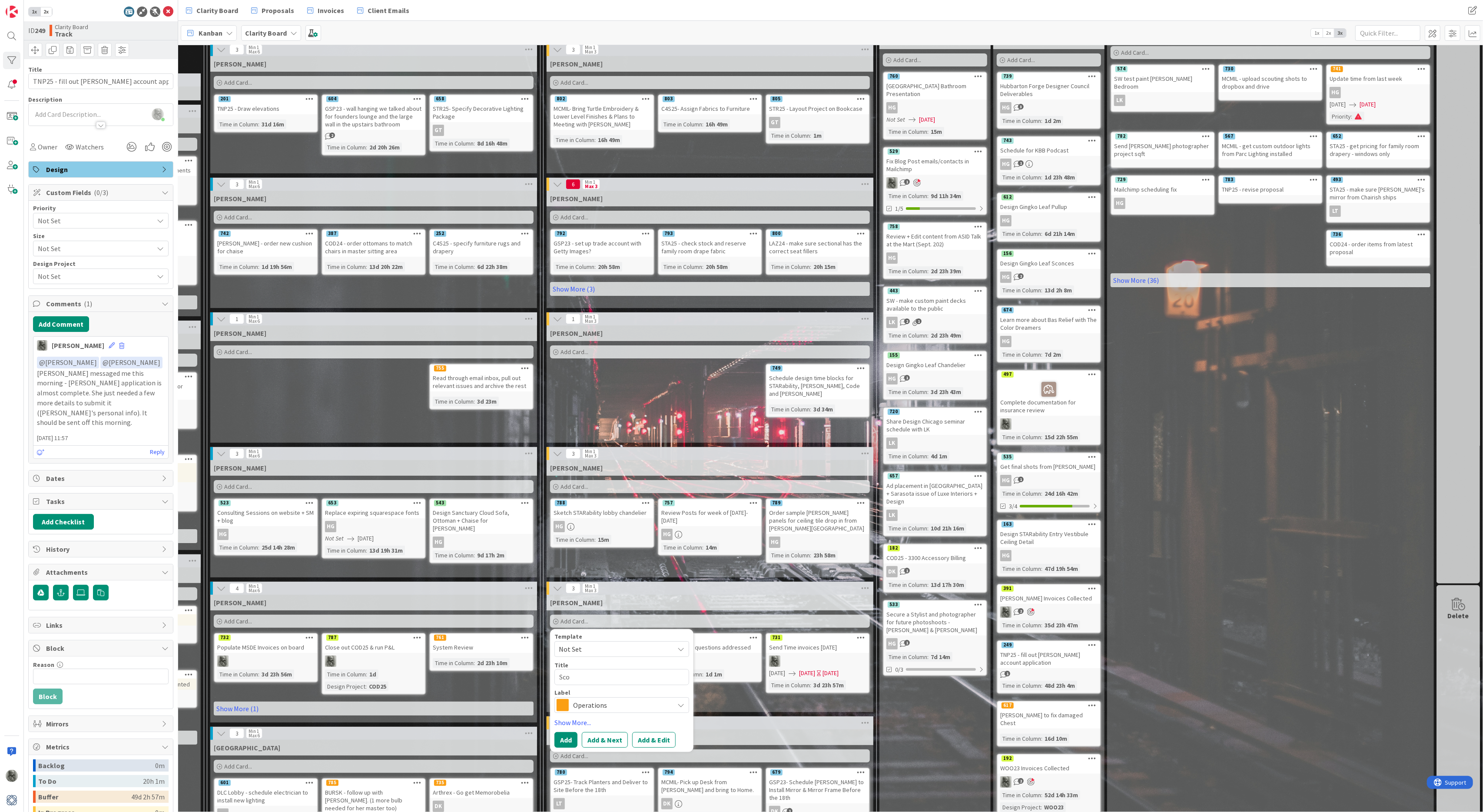
type textarea "Scou"
type textarea "x"
type textarea "Scour"
type textarea "x"
type textarea "Scour"
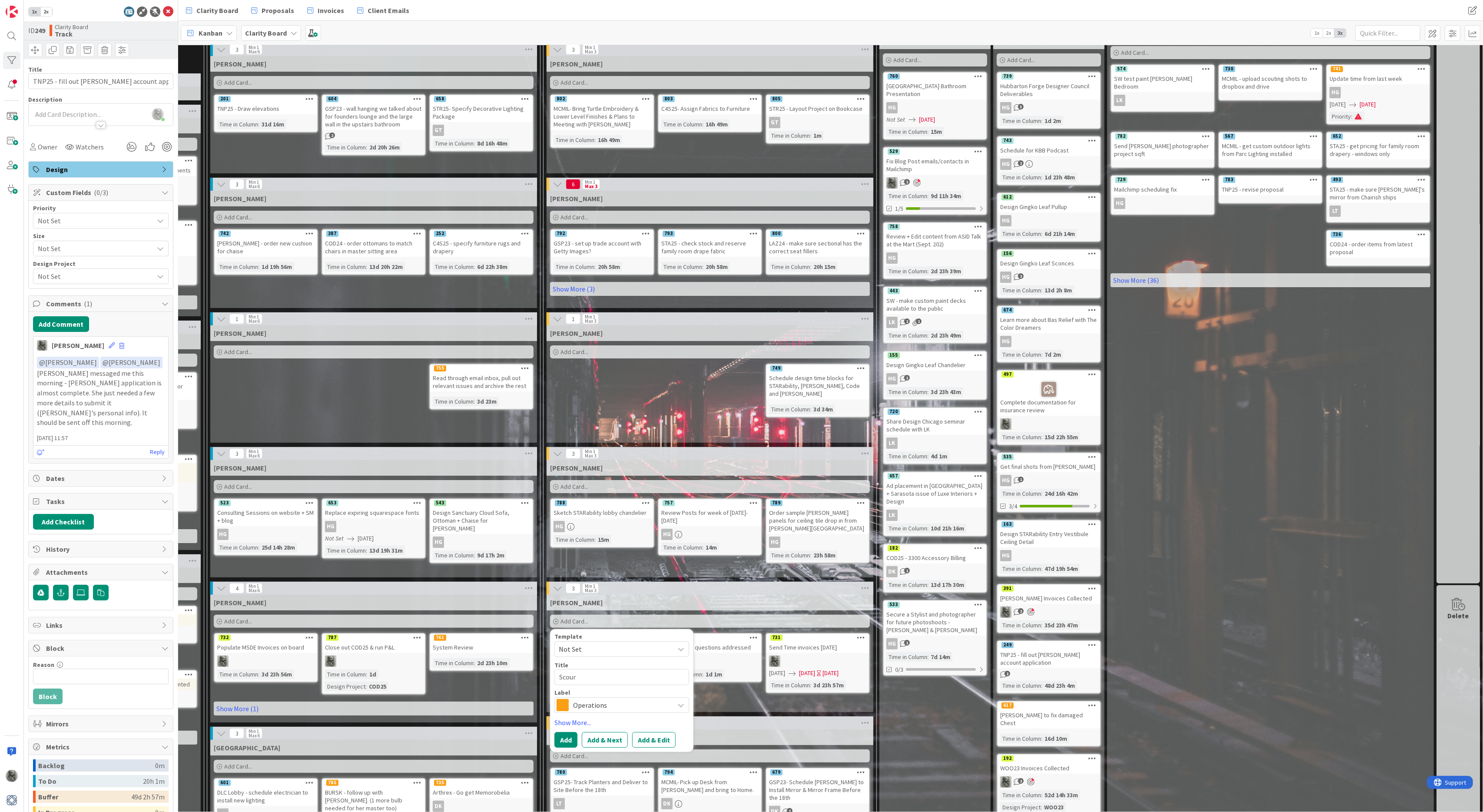
type textarea "x"
type textarea "Scour a"
type textarea "x"
type textarea "Scour ac"
type textarea "x"
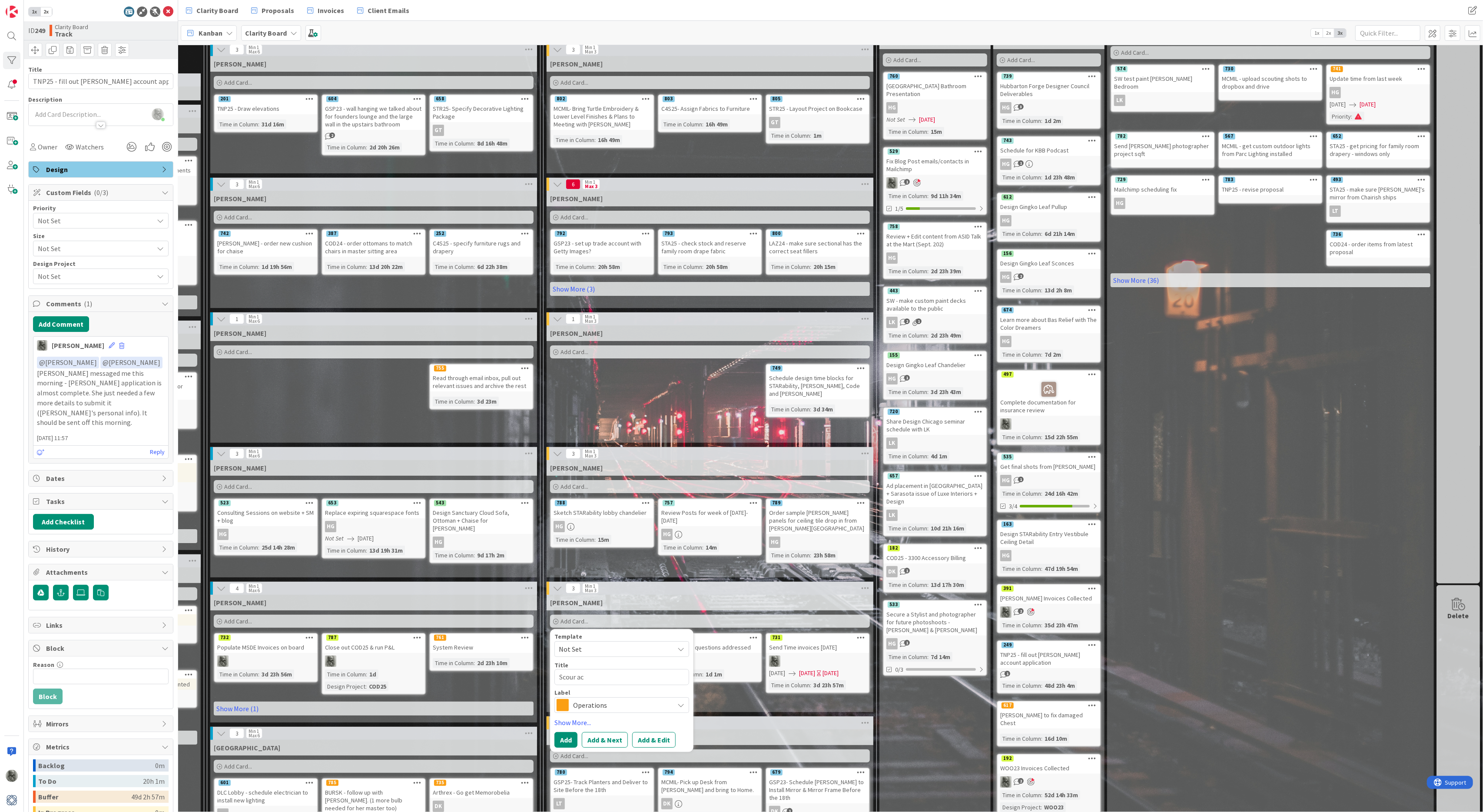
type textarea "Scour act"
type textarea "x"
type textarea "Scour activ"
type textarea "x"
type textarea "Scour active"
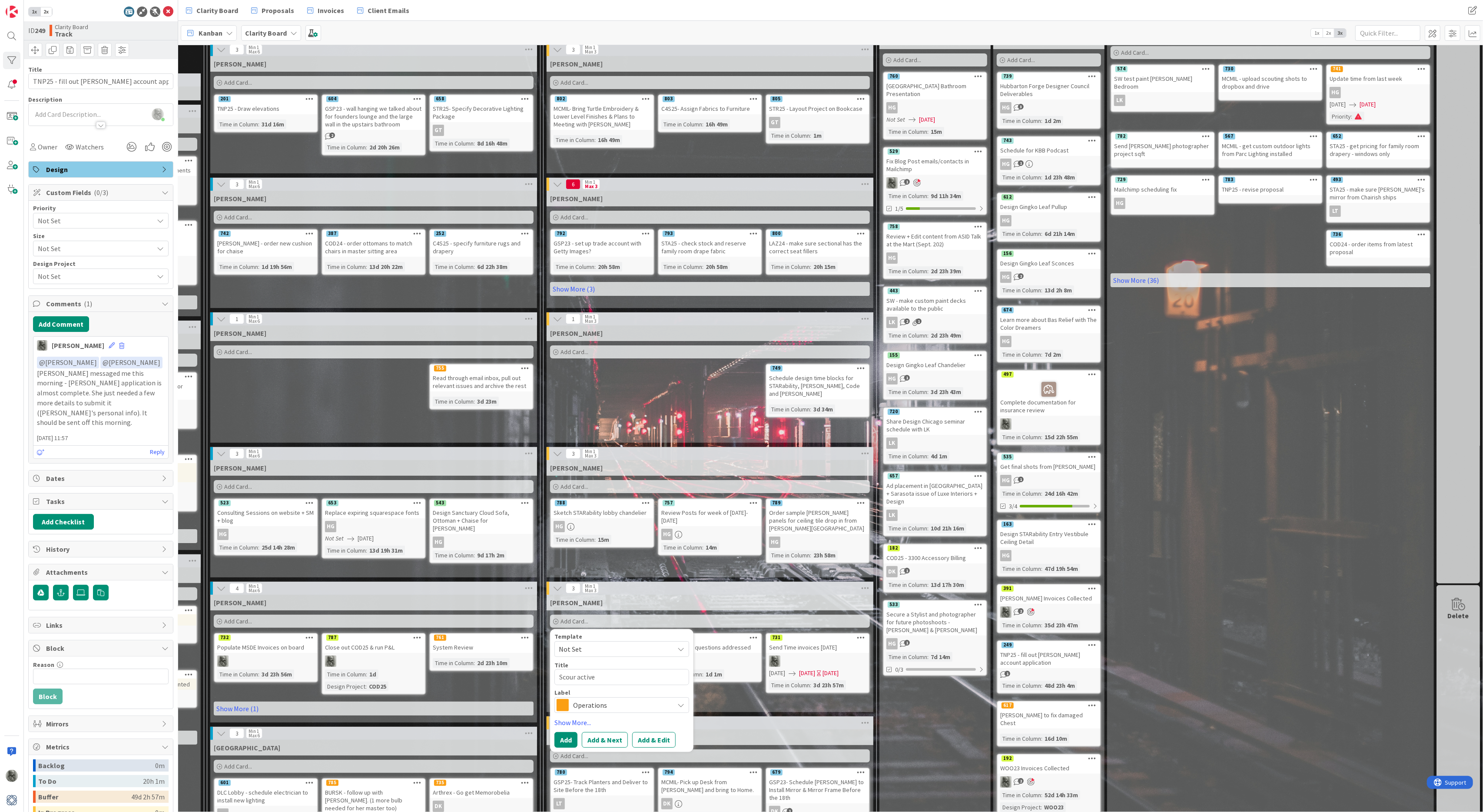
type textarea "x"
type textarea "Scour active p"
type textarea "x"
type textarea "Scour active pr"
type textarea "x"
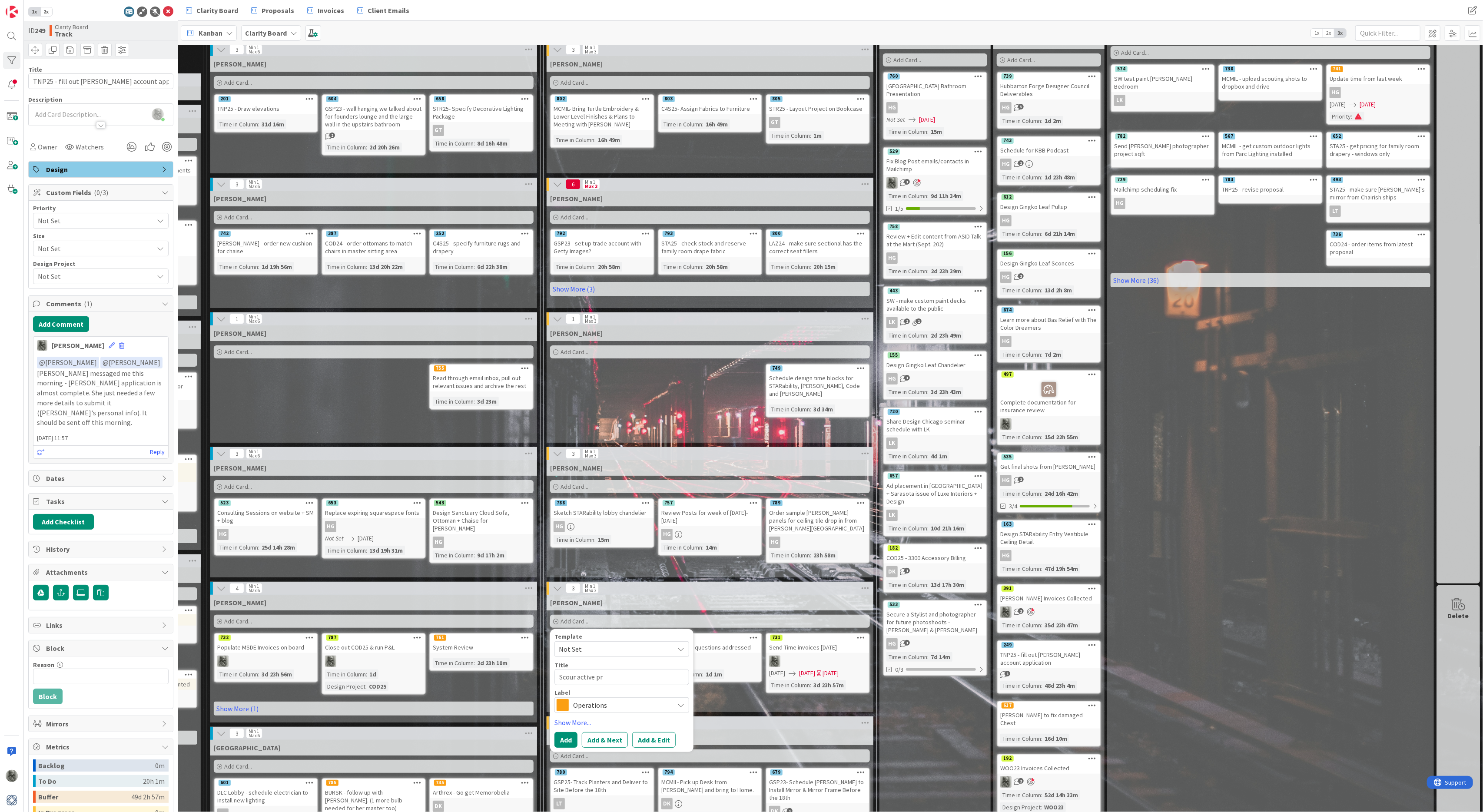
type textarea "Scour active pro"
type textarea "x"
type textarea "Scour active proj"
type textarea "x"
type textarea "Scour active proje"
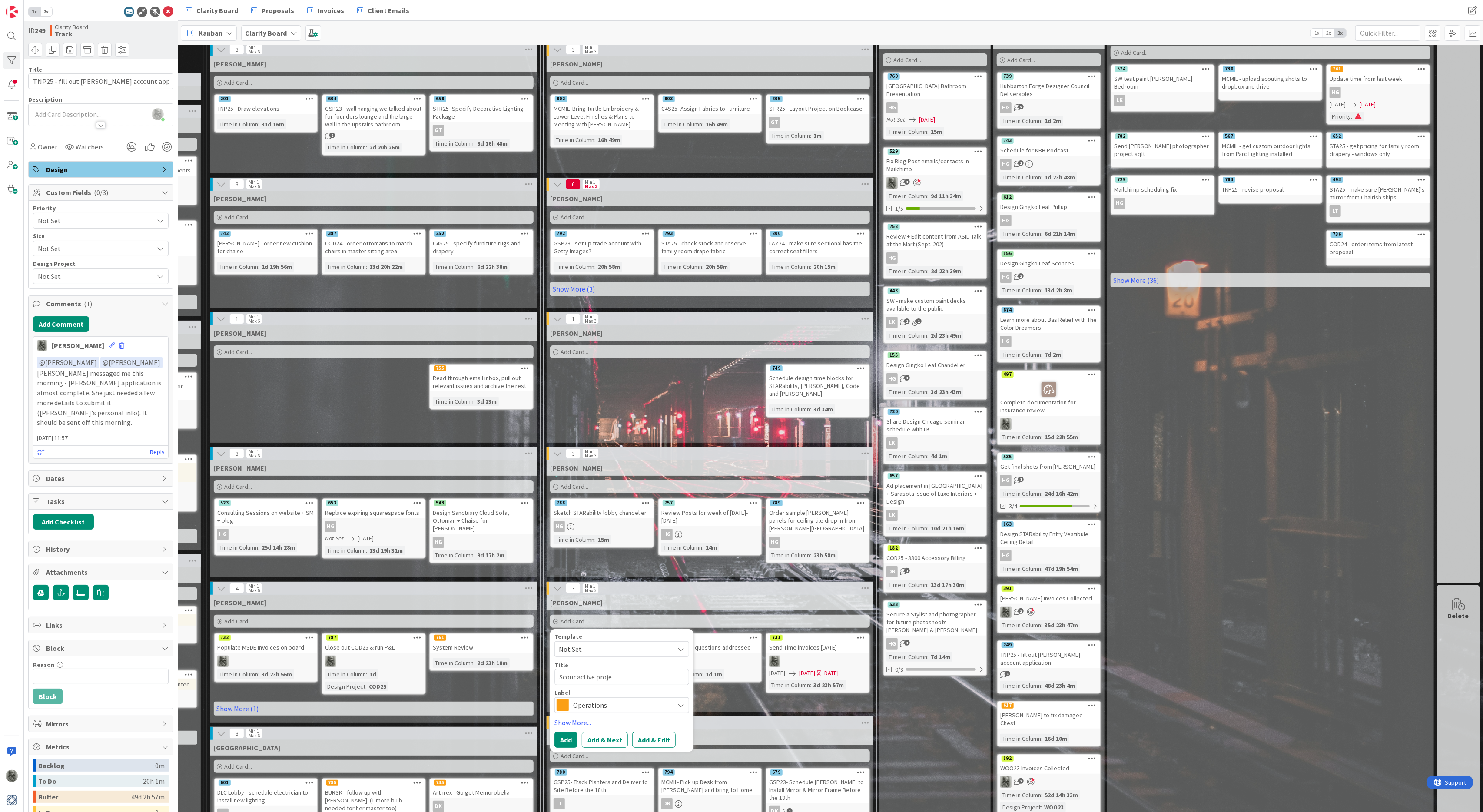
type textarea "x"
type textarea "Scour active projec"
type textarea "x"
type textarea "Scour active project"
type textarea "x"
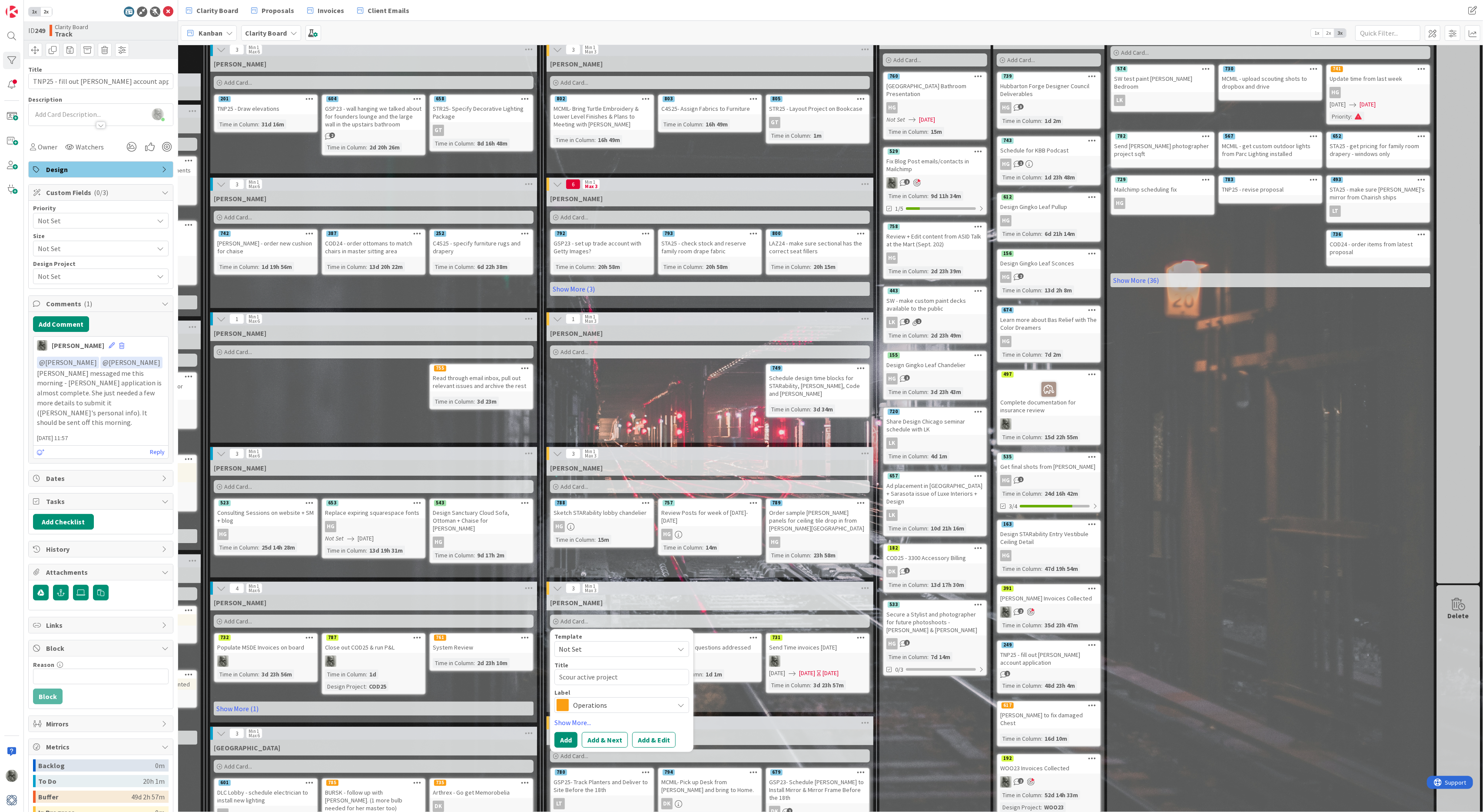
type textarea "Scour active projects"
type textarea "x"
type textarea "Scour active projects"
type textarea "x"
type textarea "Scour active projects f"
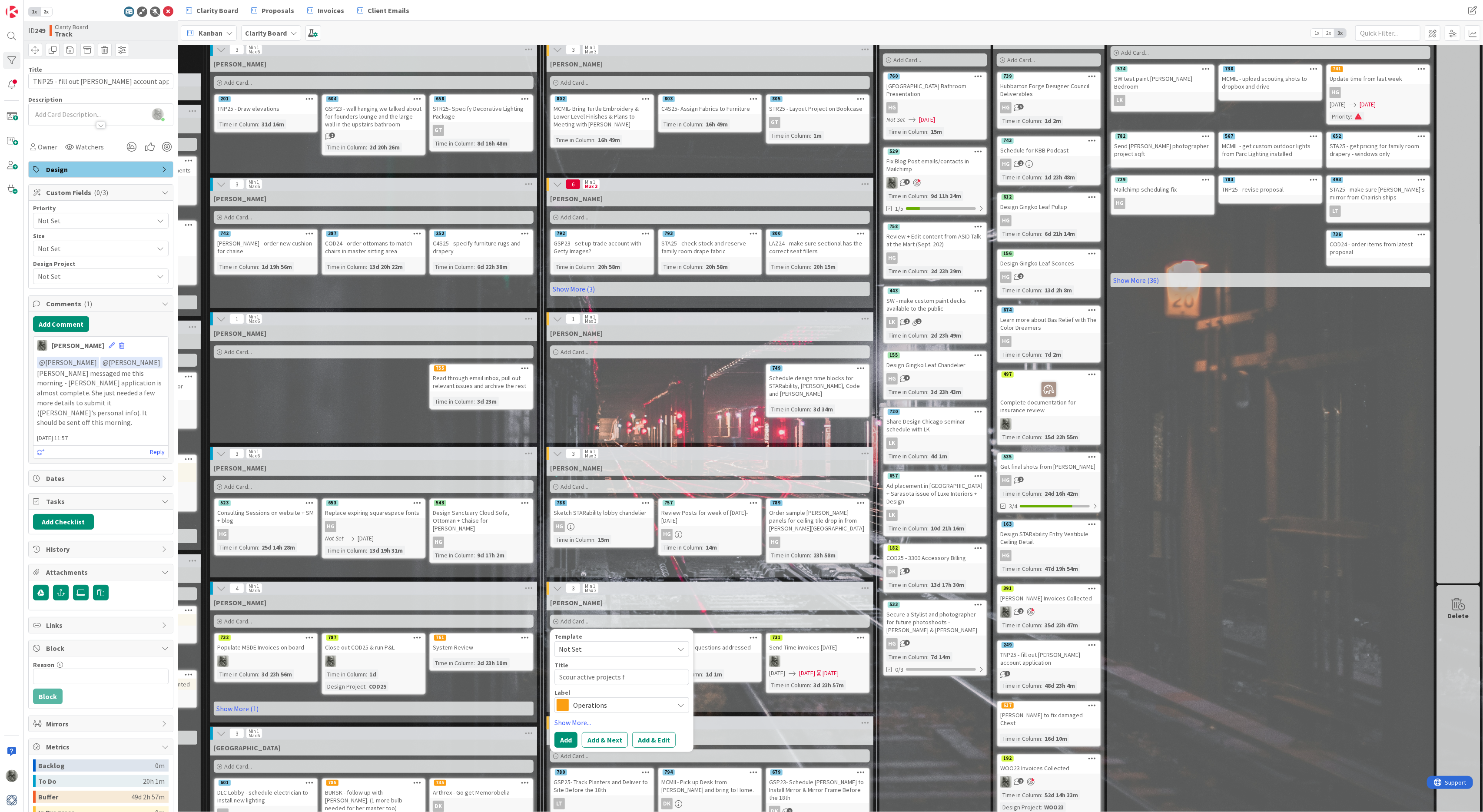
type textarea "x"
type textarea "Scour active projects fo"
type textarea "x"
type textarea "Scour active projects for"
type textarea "x"
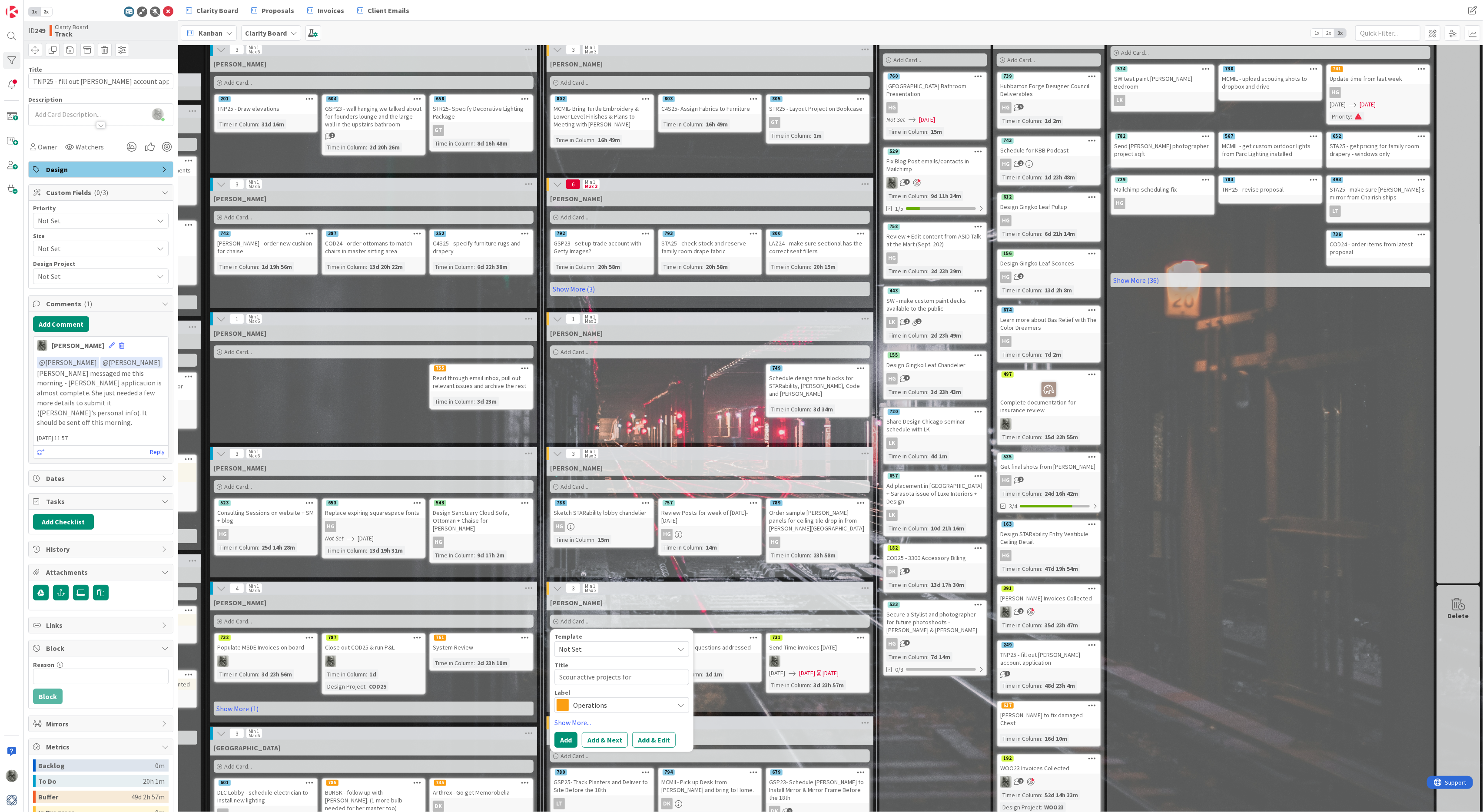
type textarea "Scour active projects for"
type textarea "x"
type textarea "Scour active projects for O"
type textarea "x"
type textarea "Scour active projects for Oc"
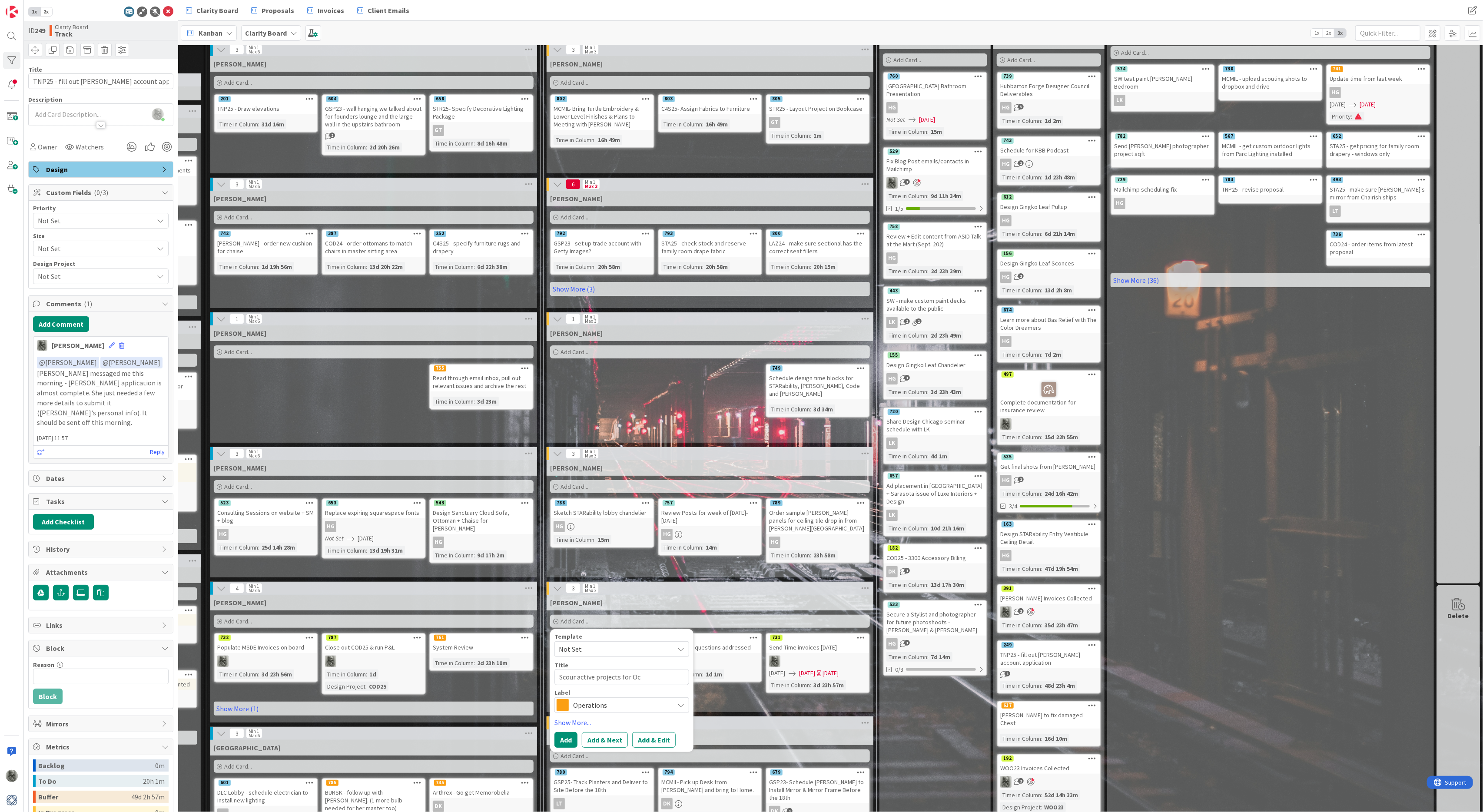
type textarea "x"
type textarea "Scour active projects for Oct"
type textarea "x"
type textarea "Scour active projects for Octob"
type textarea "x"
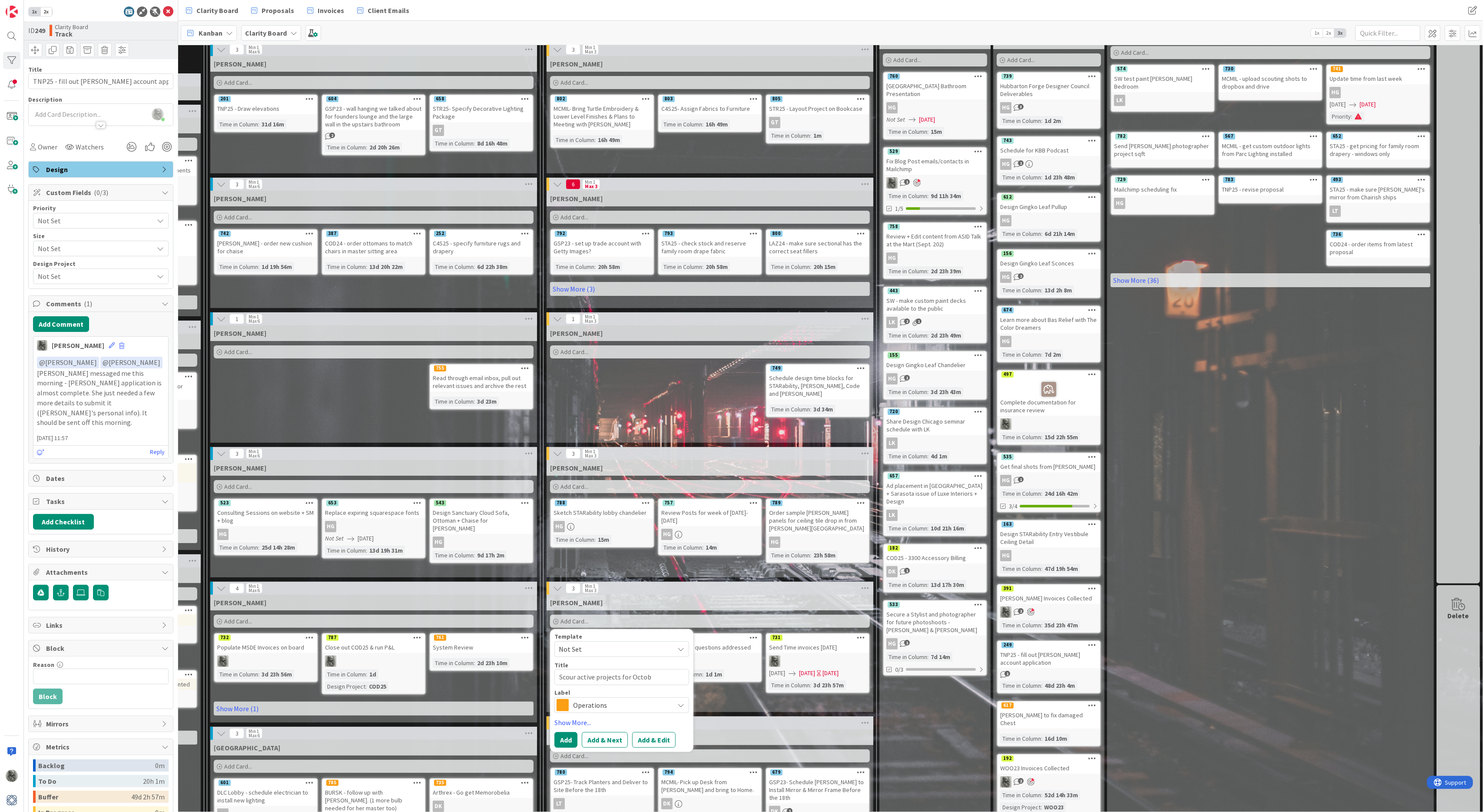
type textarea "Scour active projects for Octobe"
type textarea "x"
type textarea "Scour active projects for October"
type textarea "x"
type textarea "Scour active projects for October"
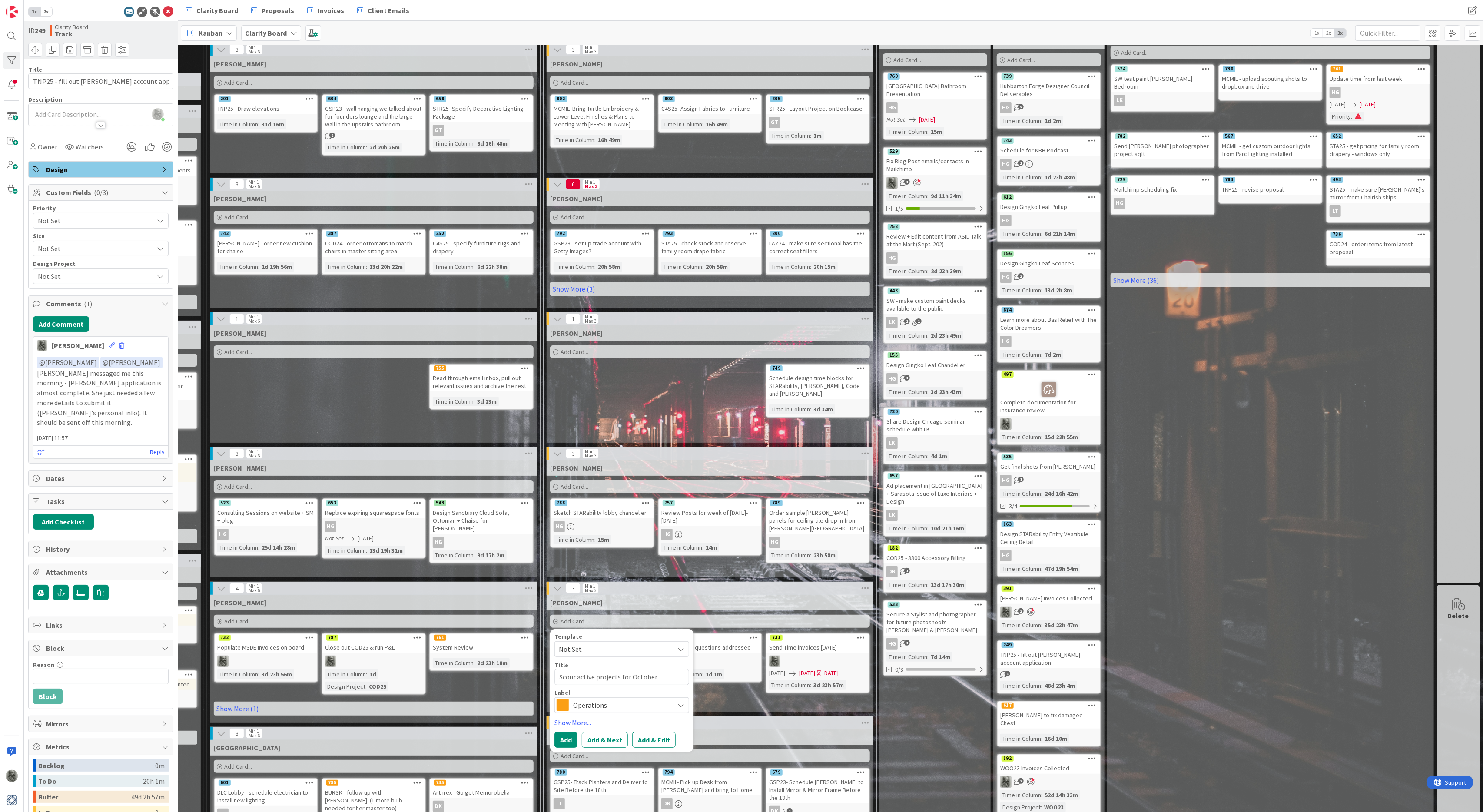
type textarea "x"
type textarea "Scour active projects for October M"
type textarea "x"
type textarea "Scour active projects for October MS"
type textarea "x"
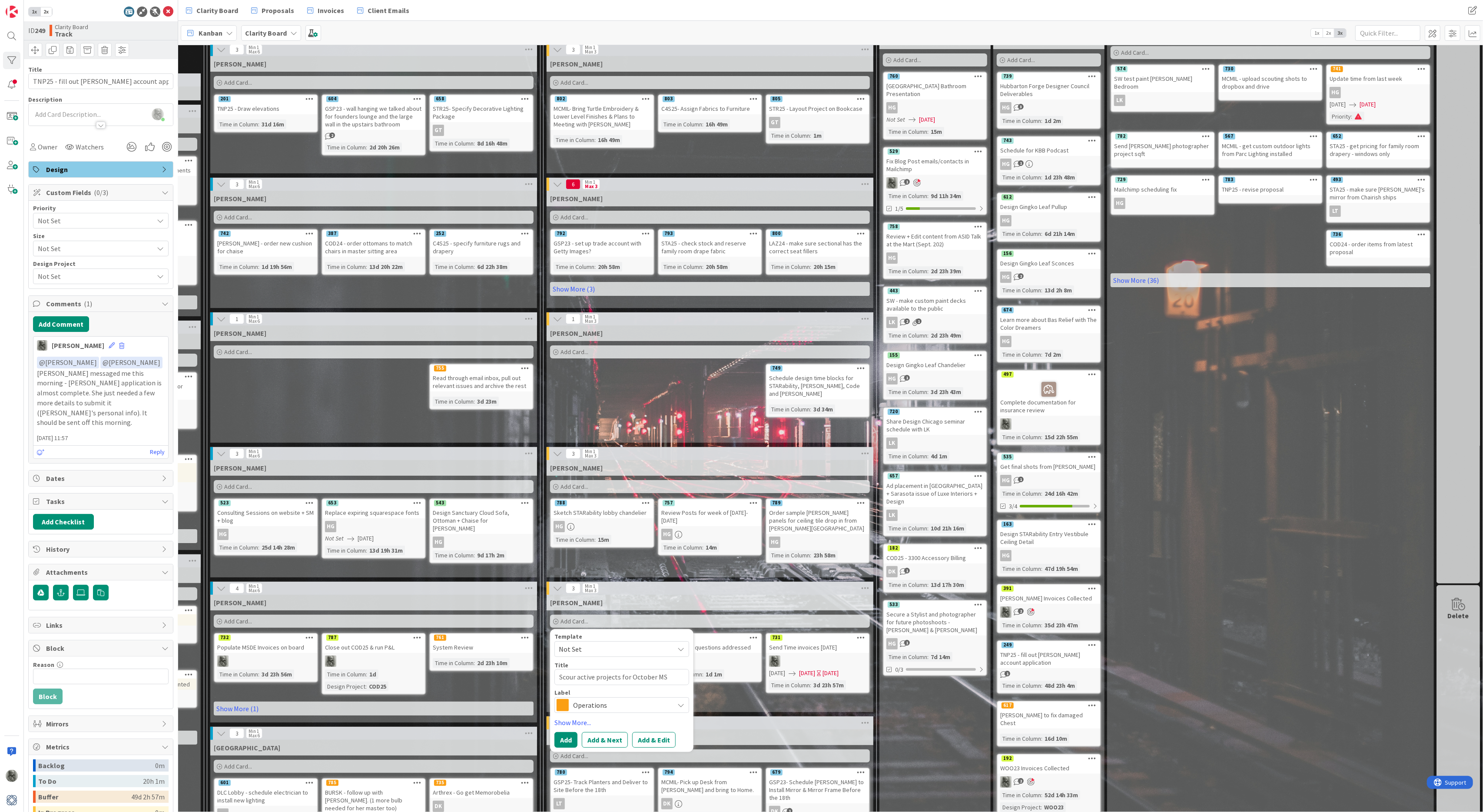
type textarea "Scour active projects for October MSD"
type textarea "x"
type textarea "Scour active projects for October MSDE"
type textarea "x"
type textarea "Scour active projects for October MSDE"
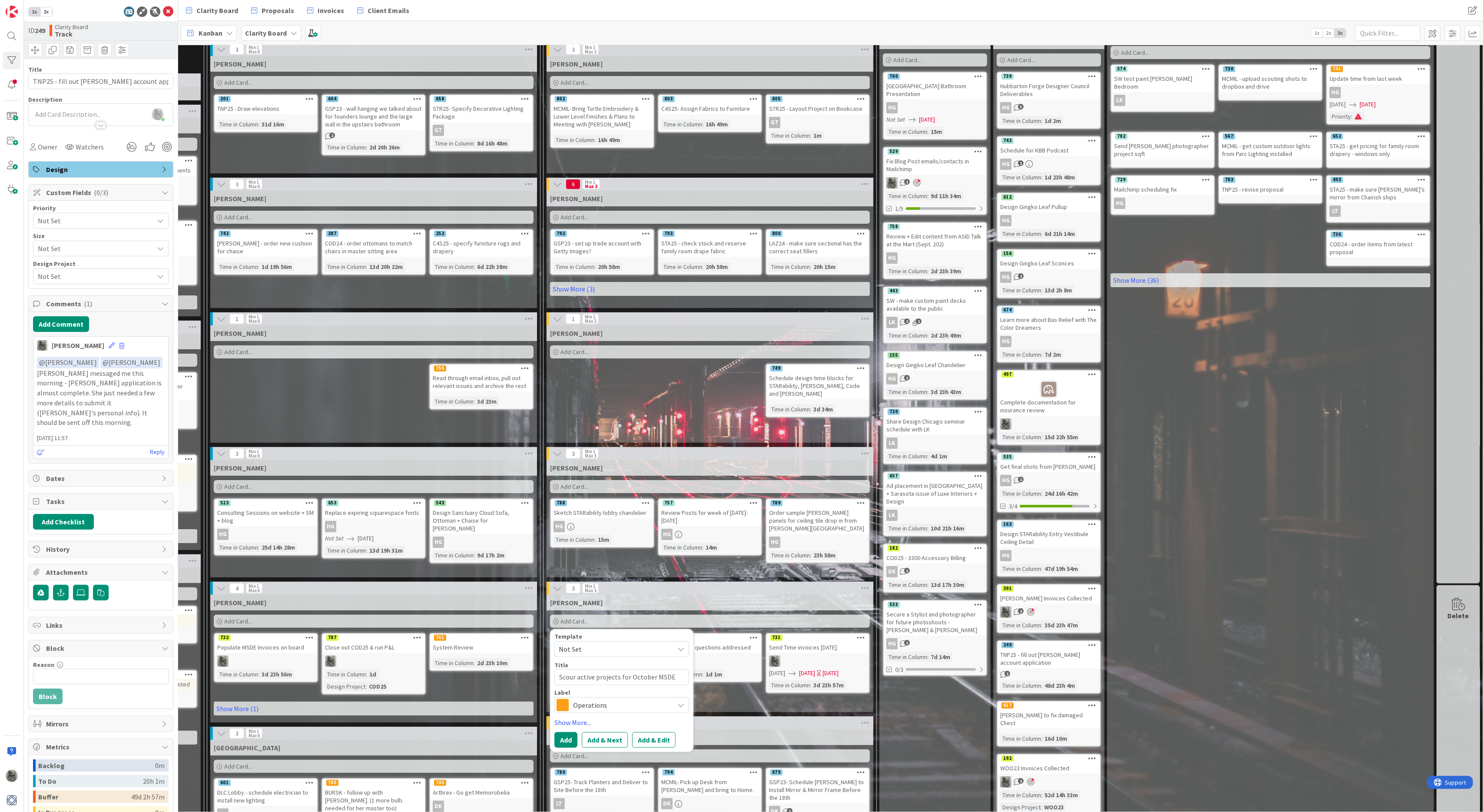
type textarea "x"
type textarea "Scour active projects for October MSDE I"
type textarea "x"
type textarea "Scour active projects for October MSDE In"
type textarea "x"
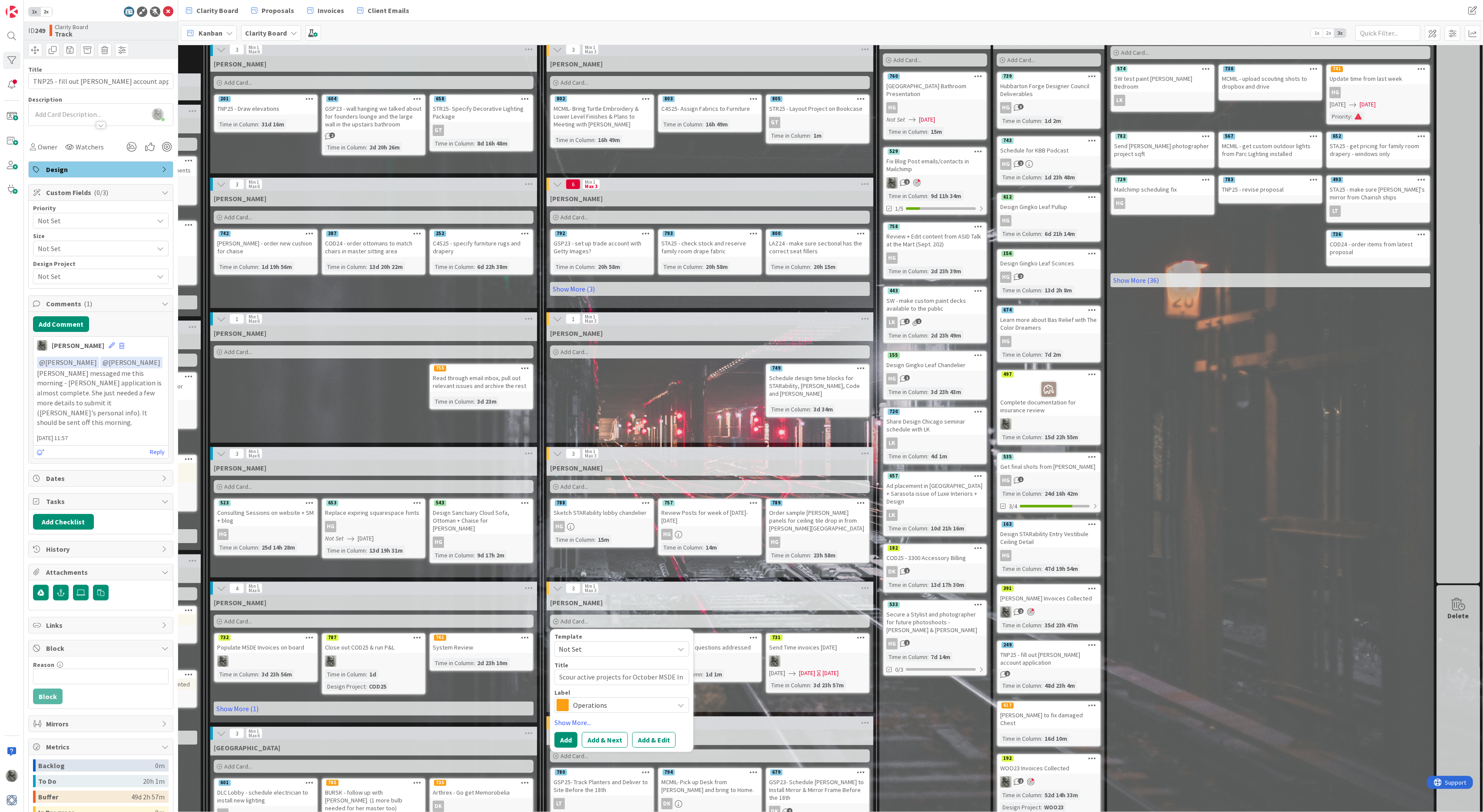
type textarea "Scour active projects for October MSDE Inv"
type textarea "x"
type textarea "Scour active projects for October MSDE Invo"
type textarea "x"
type textarea "Scour active projects for October MSDE Invoic"
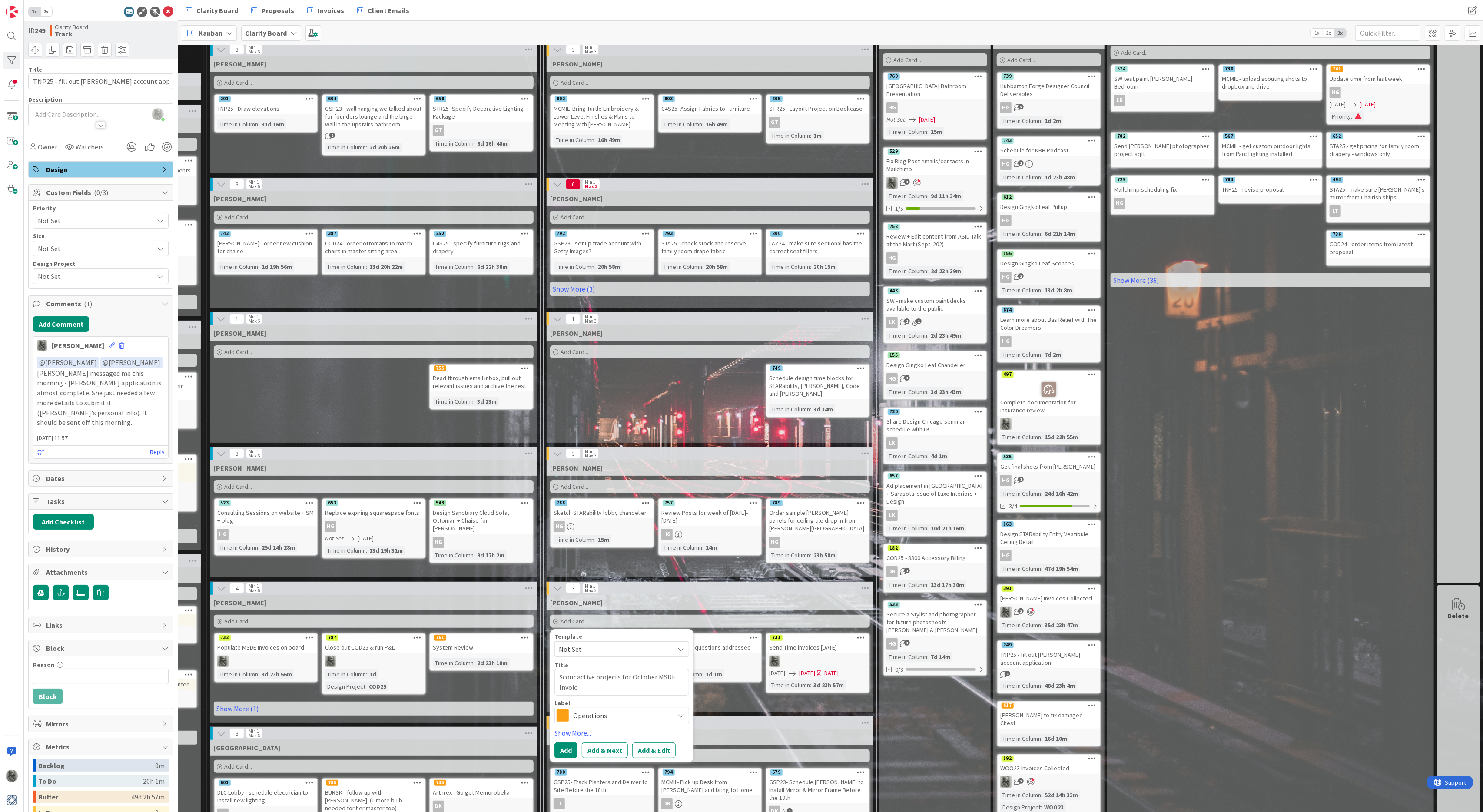
type textarea "x"
type textarea "Scour active projects for October MSDE Invoice"
type textarea "x"
type textarea "Scour active projects for October MSDE Invoices"
click at [620, 713] on span "Operations" at bounding box center [621, 715] width 97 height 12
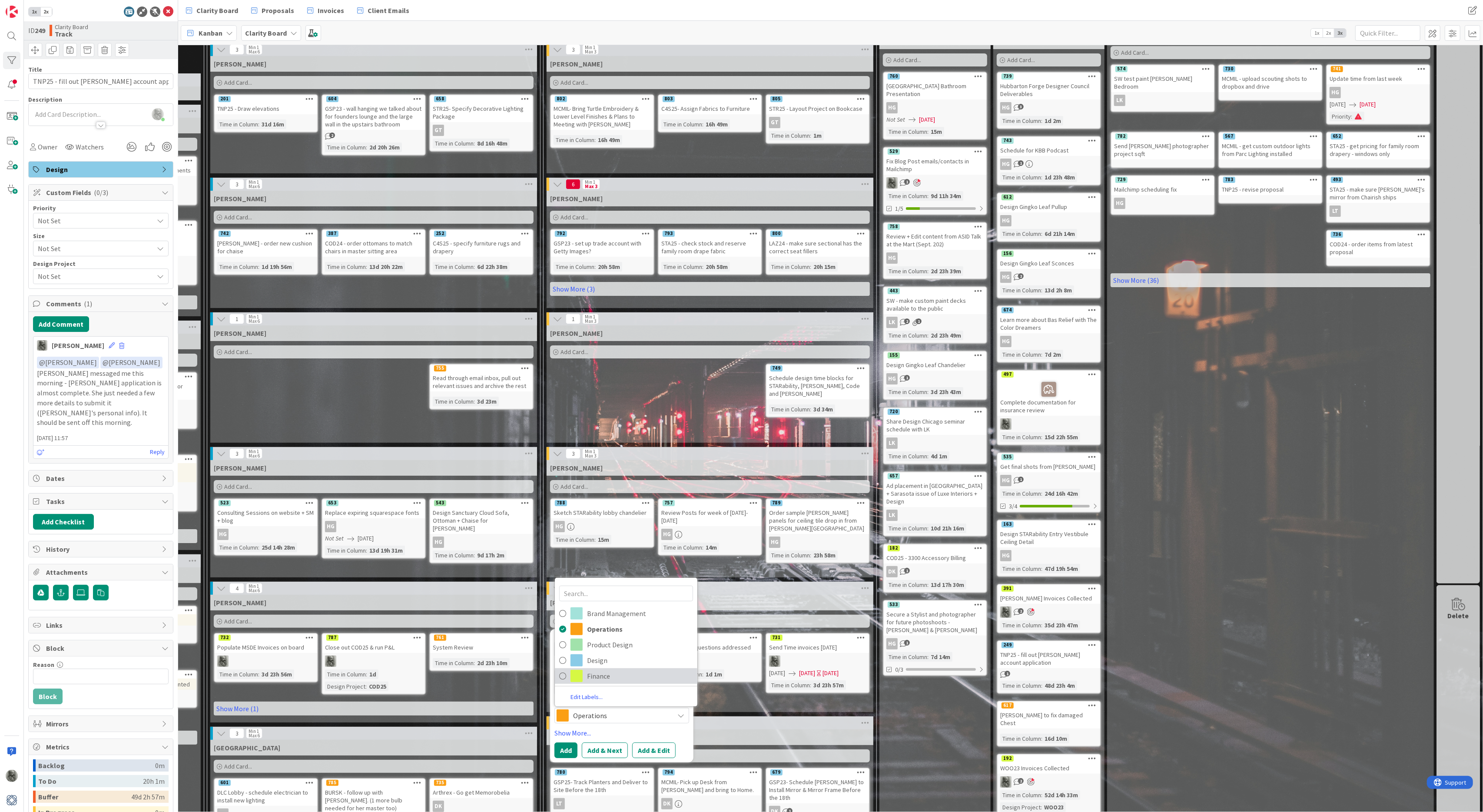
click at [605, 678] on span "Finance" at bounding box center [641, 676] width 106 height 13
click at [571, 716] on link "Show More..." at bounding box center [621, 733] width 134 height 10
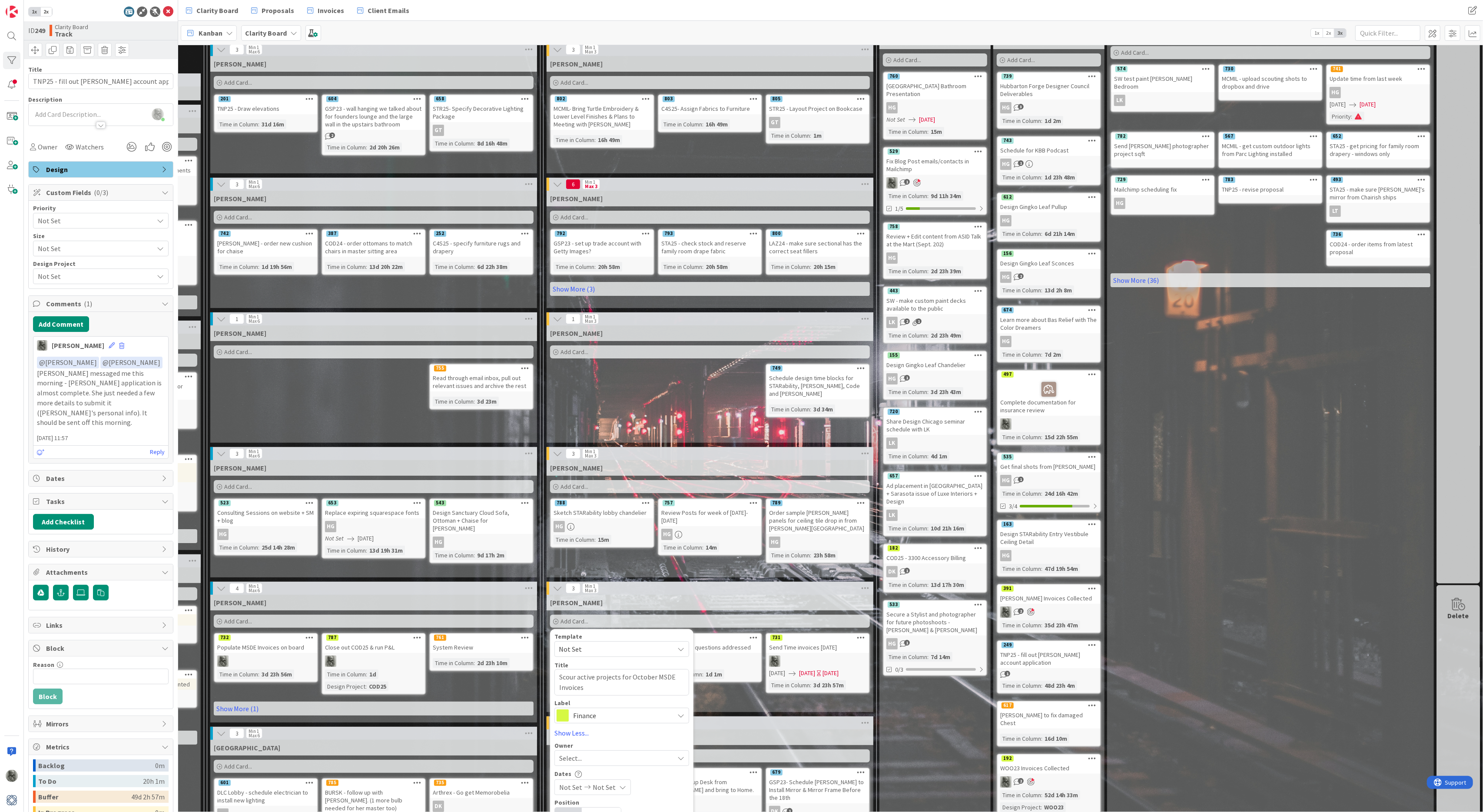
click at [573, 716] on span "Select..." at bounding box center [570, 757] width 23 height 10
click at [595, 716] on span "Philip Allen" at bounding box center [609, 737] width 42 height 13
type textarea "x"
click at [582, 716] on icon at bounding box center [587, 786] width 10 height 6
click at [657, 634] on td "10" at bounding box center [658, 638] width 17 height 16
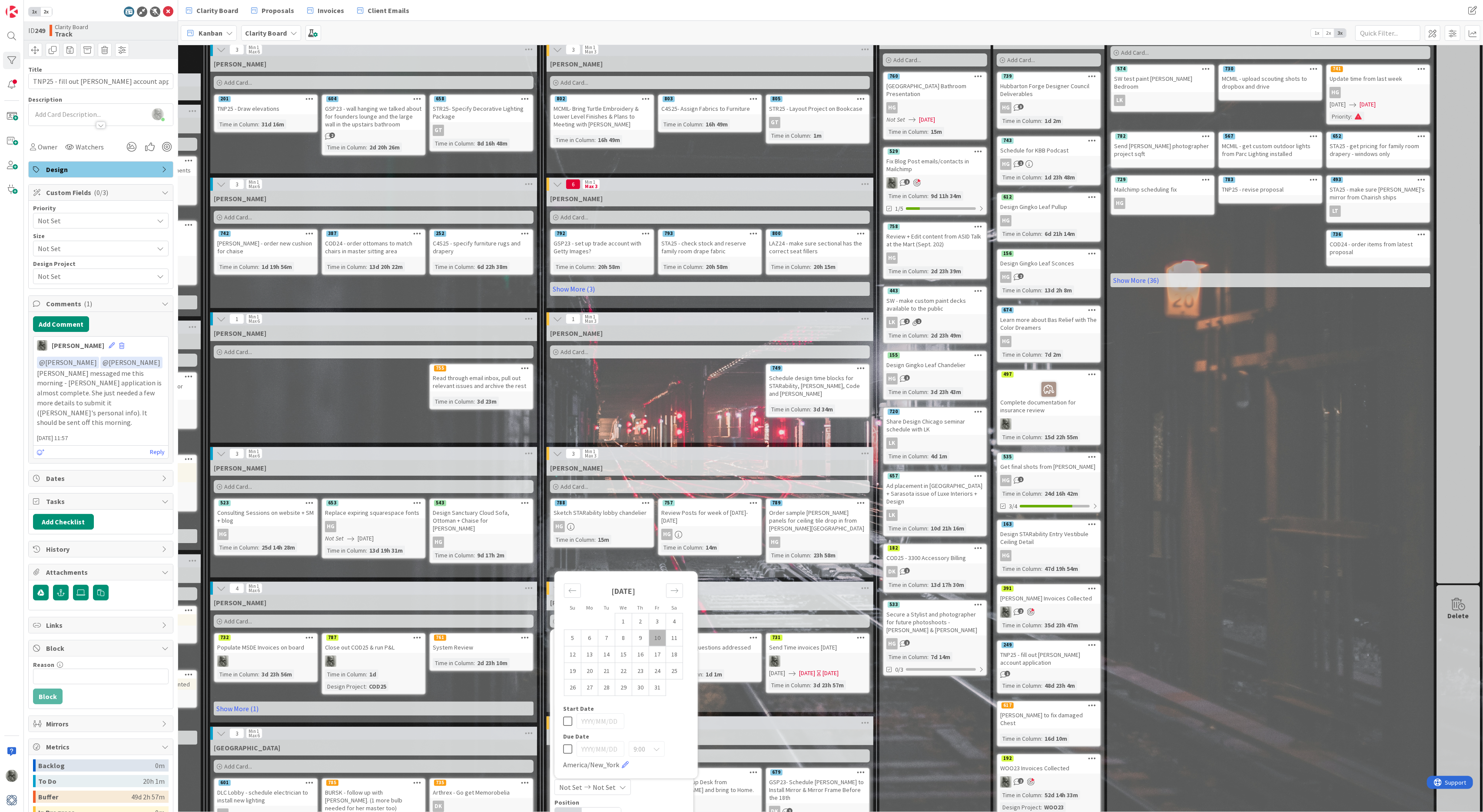
type input "2025/10/10"
type textarea "x"
click at [588, 652] on td "13" at bounding box center [589, 654] width 17 height 16
type input "2025/10/13"
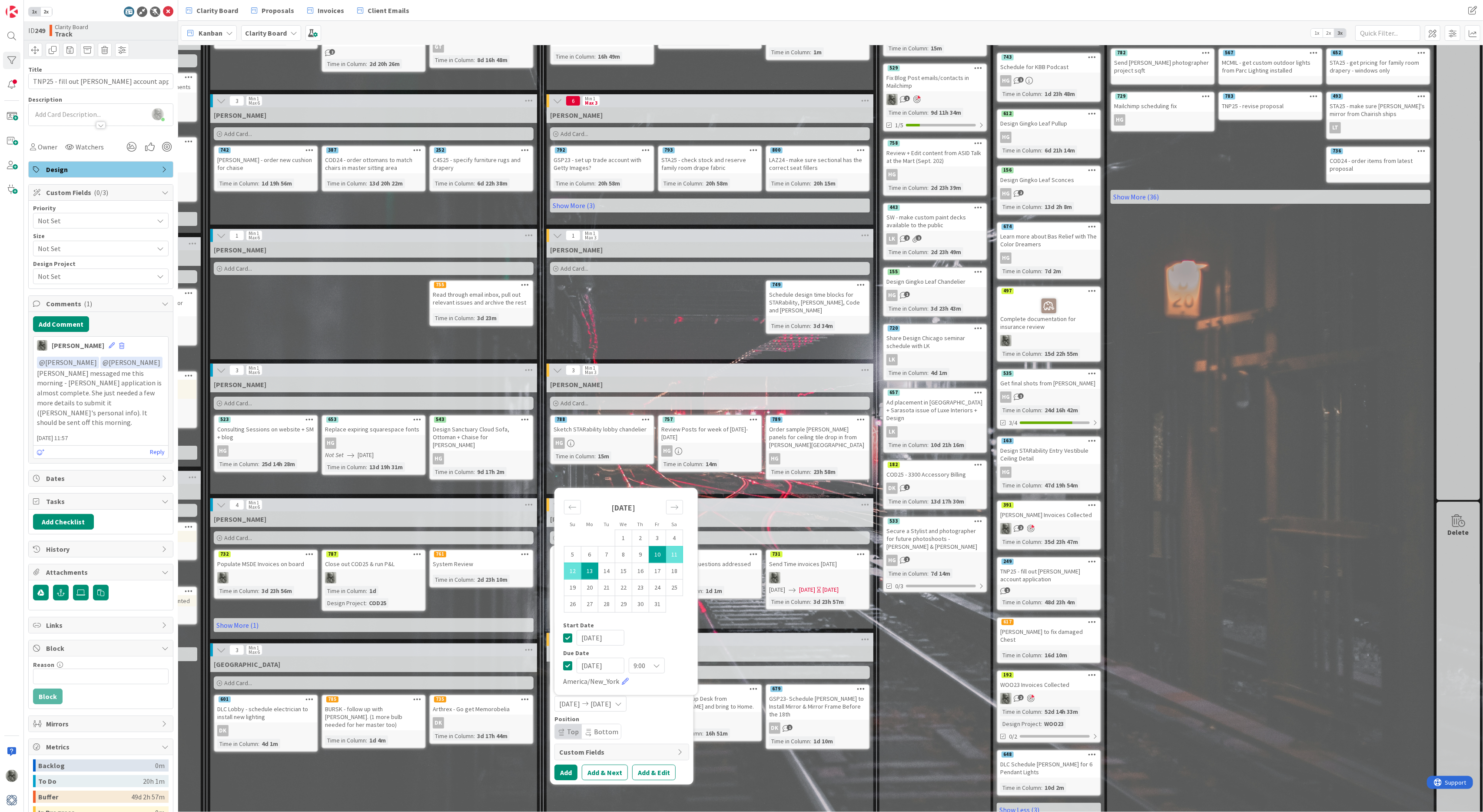
scroll to position [134, 526]
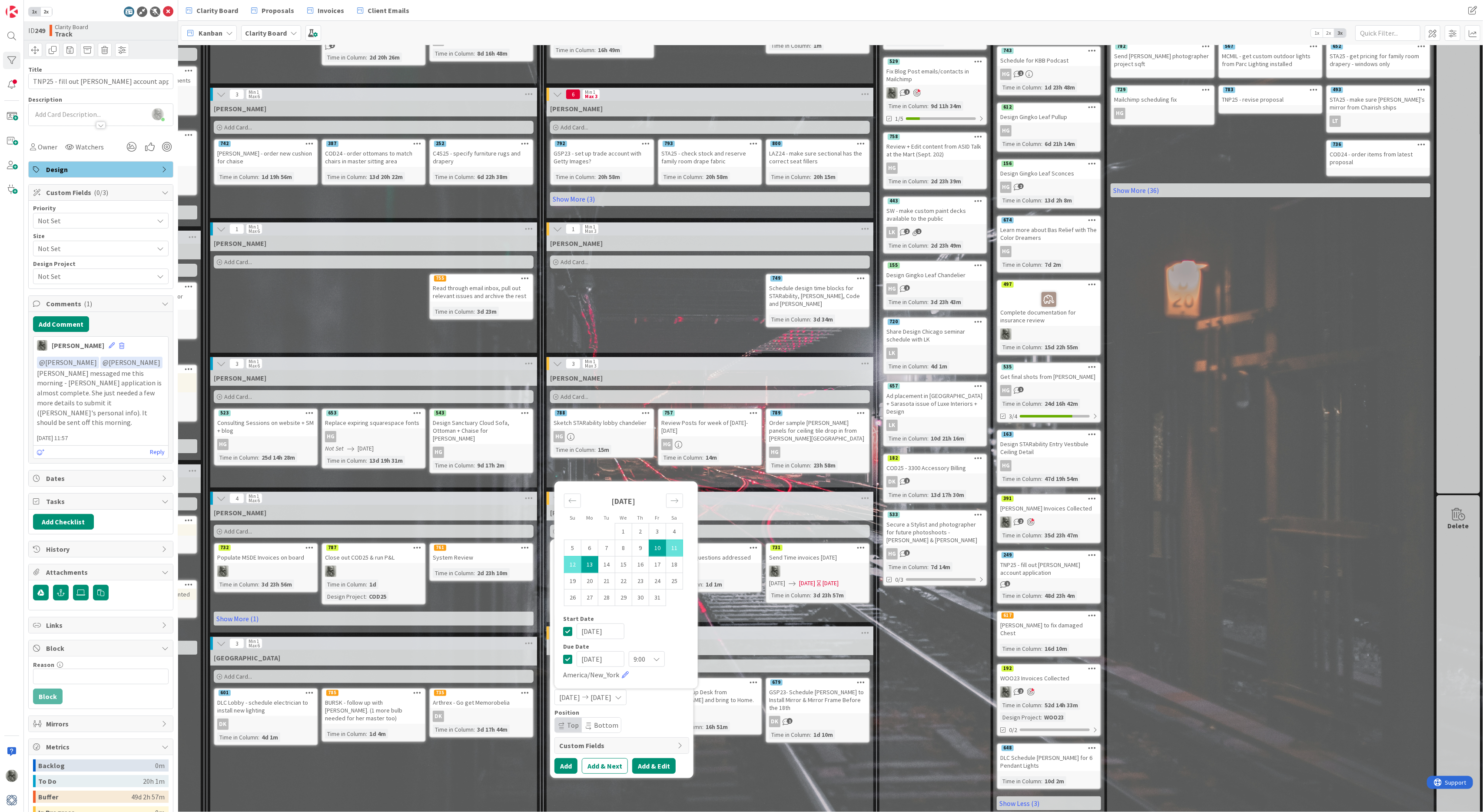
click at [651, 716] on button "Add & Edit" at bounding box center [654, 765] width 44 height 16
type textarea "x"
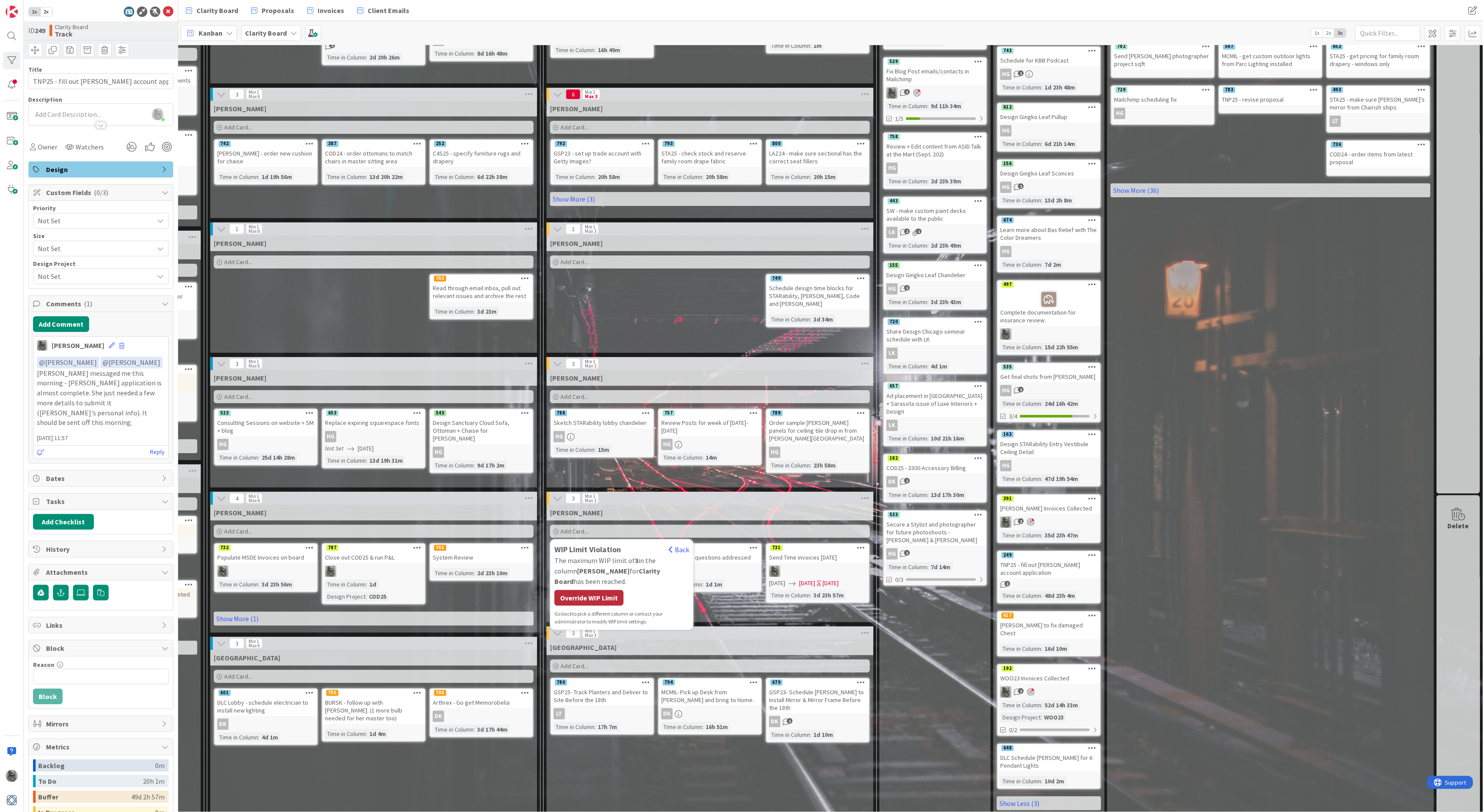
click at [592, 590] on div "Override WIP Limit" at bounding box center [589, 597] width 69 height 16
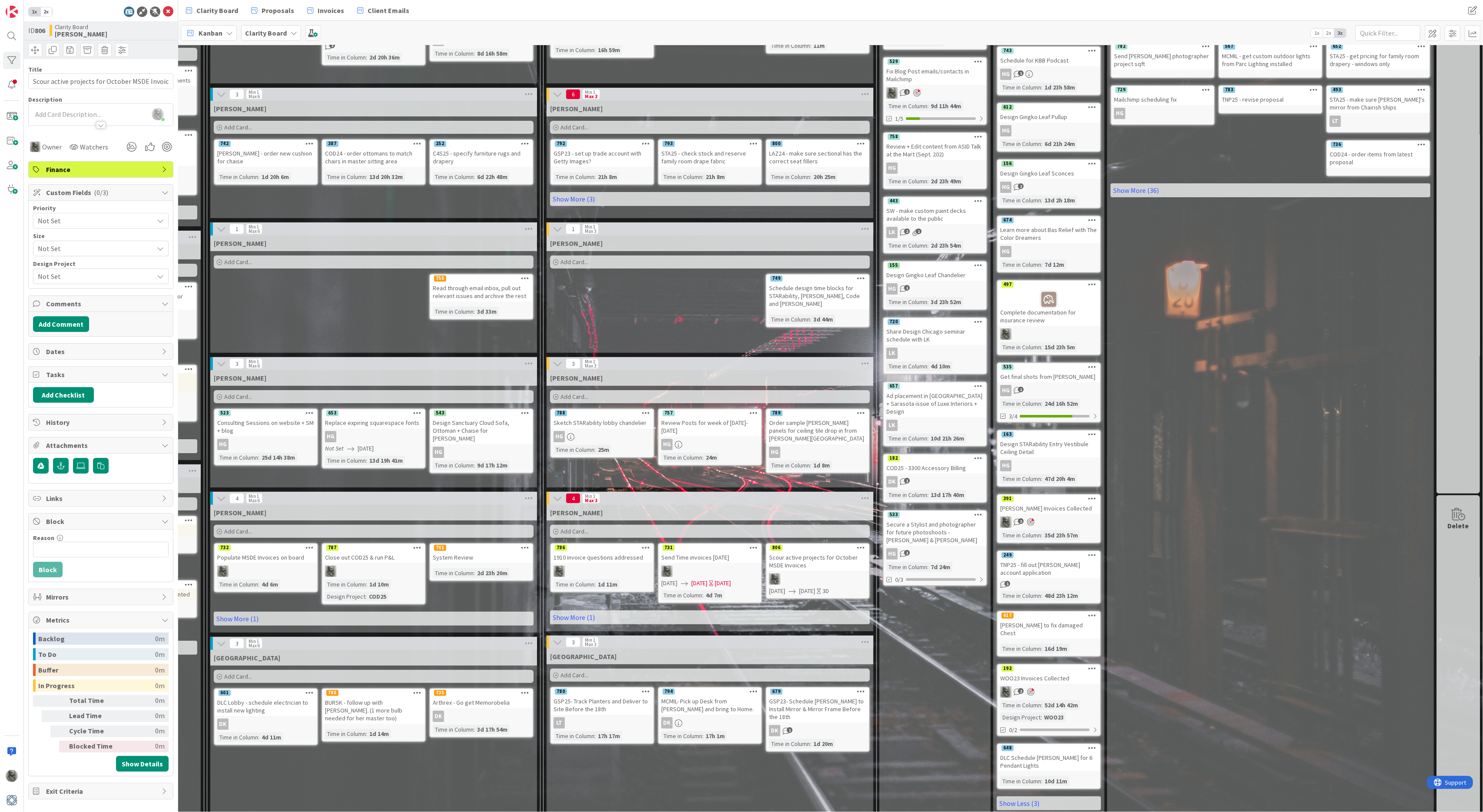
click at [76, 218] on span "Not Set" at bounding box center [93, 220] width 111 height 12
click at [62, 261] on link "Critical" at bounding box center [101, 257] width 133 height 16
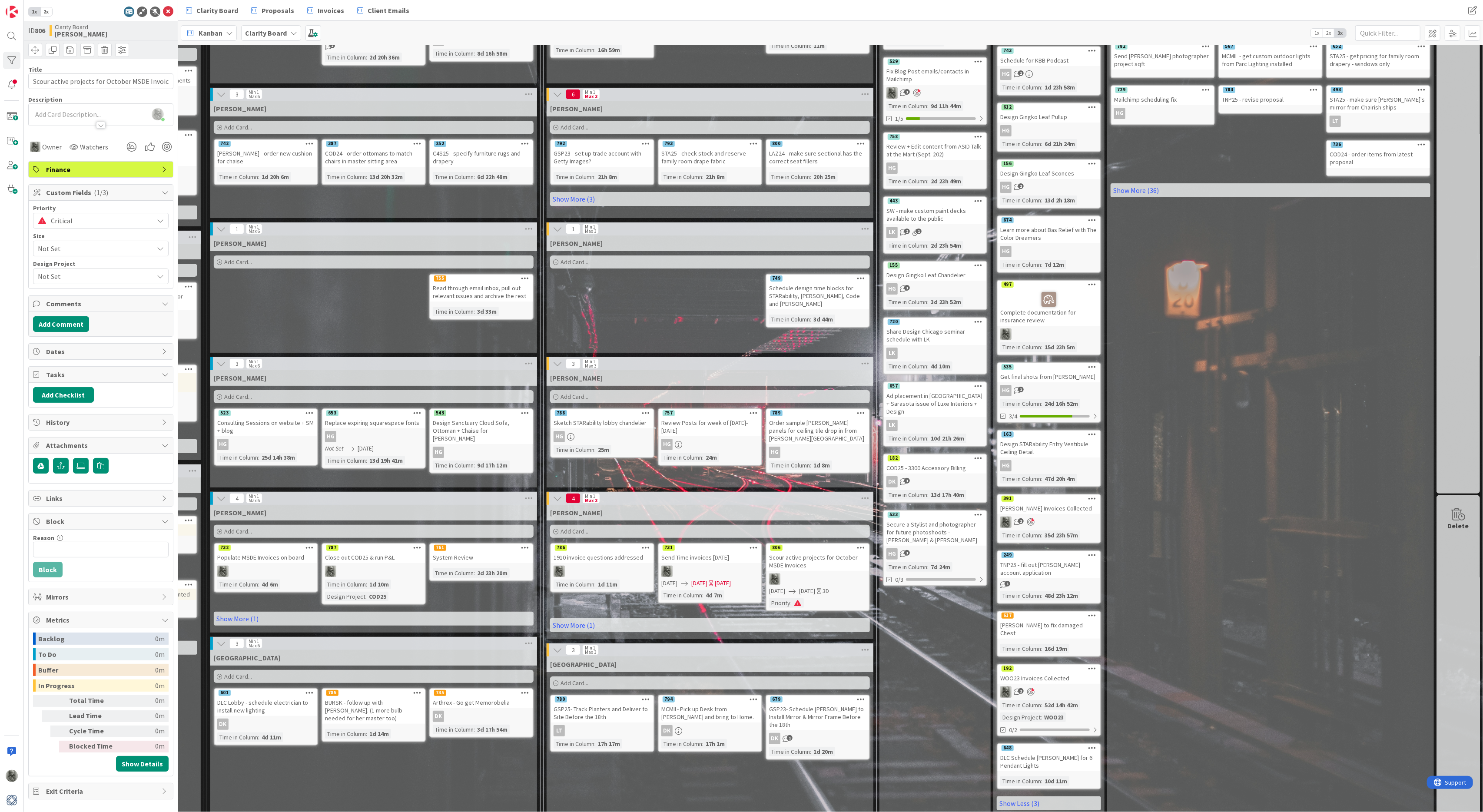
click at [67, 248] on span "Not Set" at bounding box center [93, 248] width 111 height 12
click at [69, 299] on span "Medium" at bounding box center [112, 301] width 101 height 13
click at [84, 246] on span "Medium" at bounding box center [100, 248] width 98 height 12
click at [84, 246] on span "Medium" at bounding box center [100, 248] width 98 height 12
click at [83, 246] on span "Medium" at bounding box center [100, 248] width 98 height 12
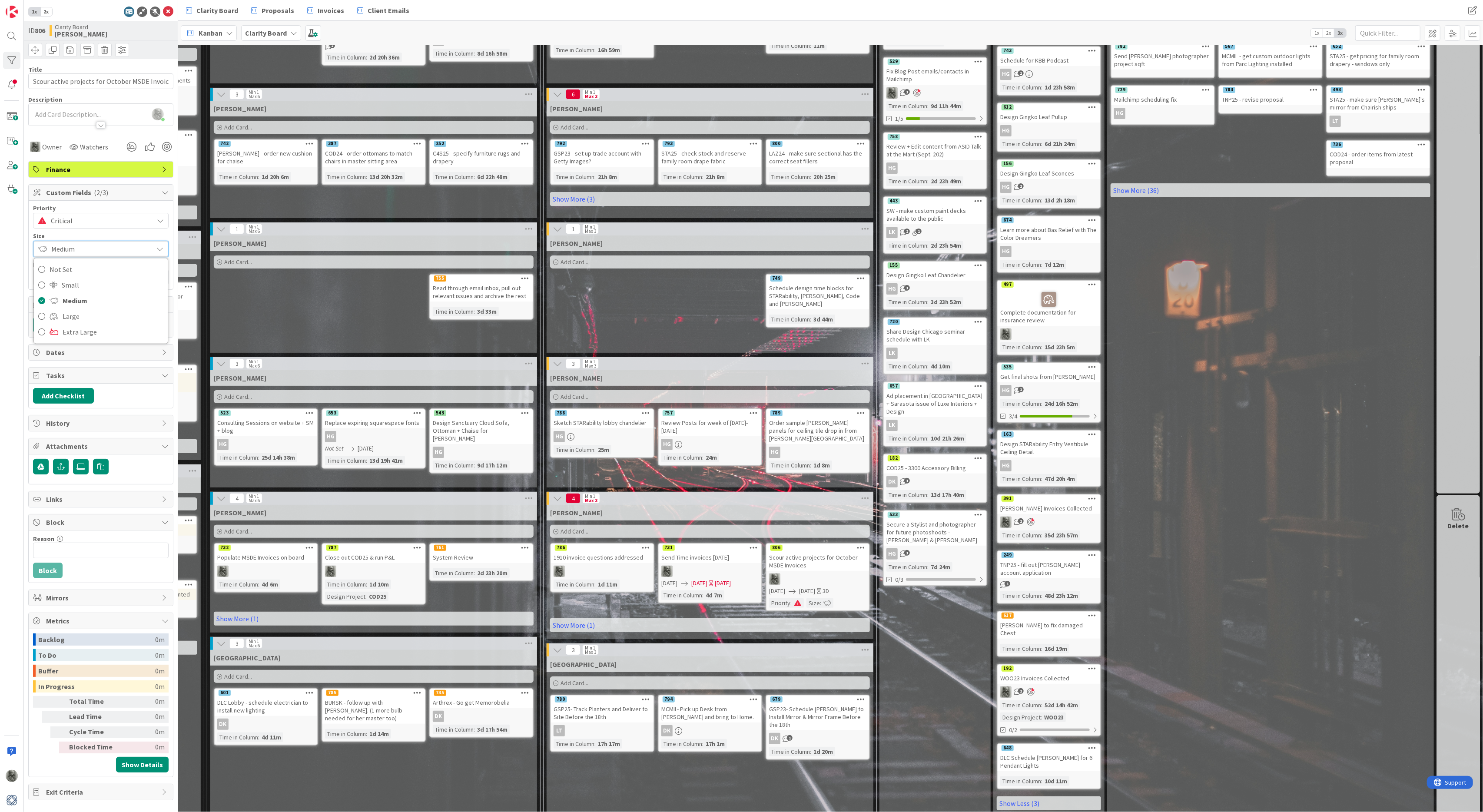
click at [82, 246] on span "Medium" at bounding box center [100, 248] width 98 height 12
click at [581, 626] on link "Show More (1)" at bounding box center [710, 625] width 320 height 14
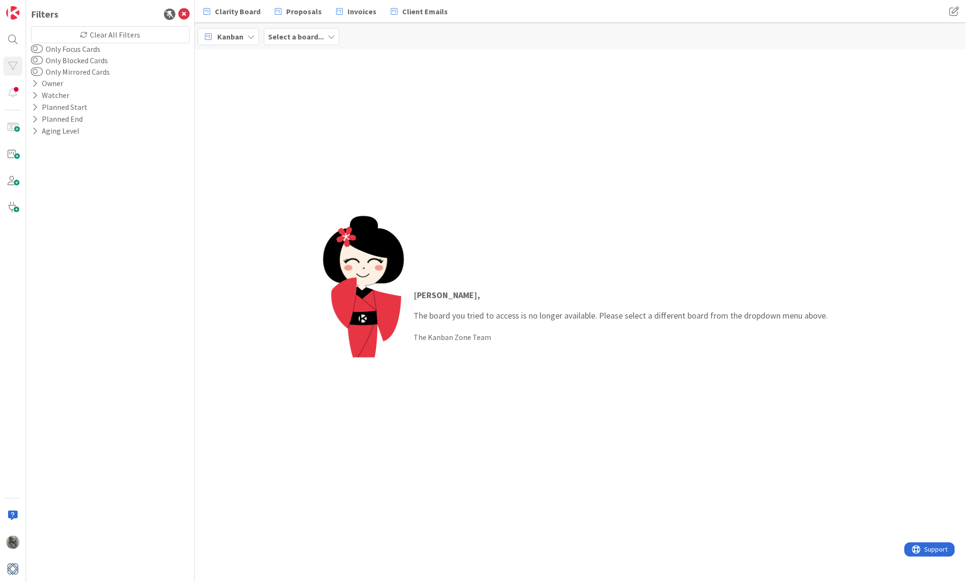
click at [308, 38] on b "Select a board..." at bounding box center [296, 37] width 56 height 10
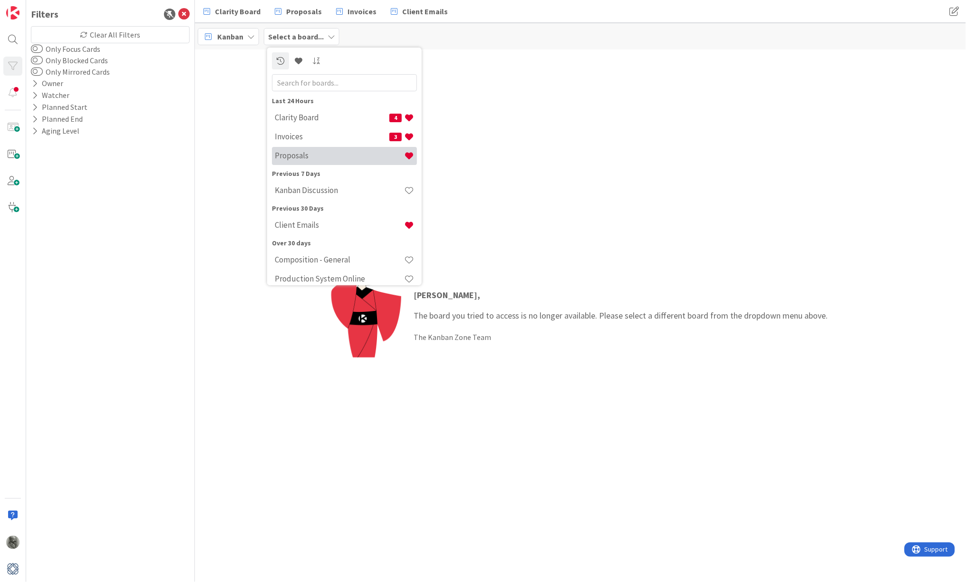
click at [291, 159] on h4 "Proposals" at bounding box center [339, 156] width 129 height 10
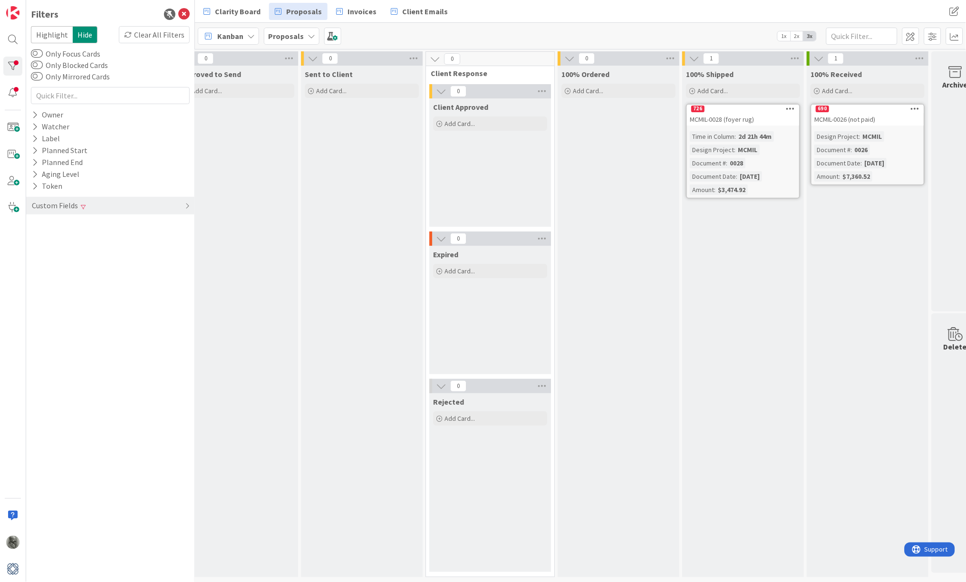
scroll to position [0, 774]
click at [155, 34] on div "Clear All Filters" at bounding box center [154, 34] width 71 height 17
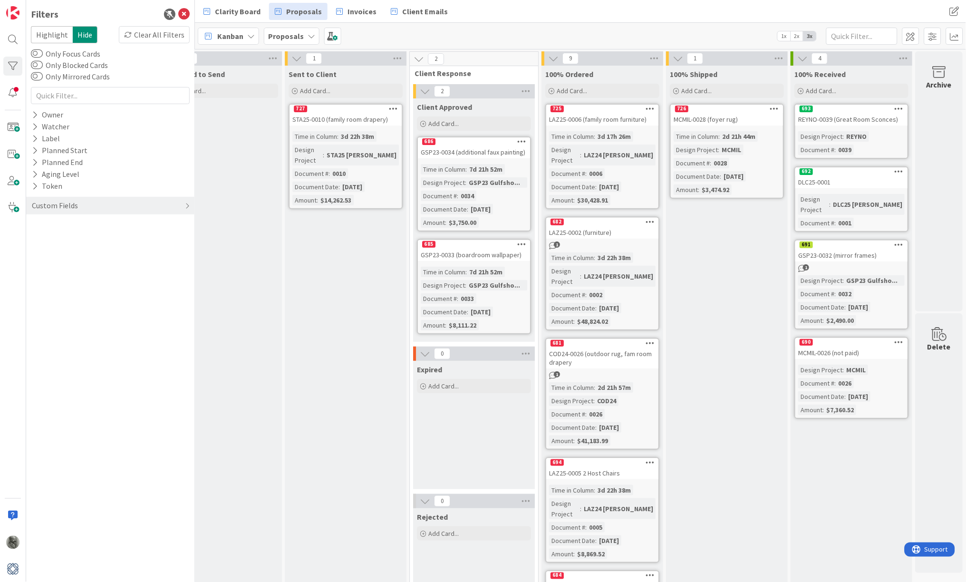
scroll to position [0, 785]
